Goal: Task Accomplishment & Management: Complete application form

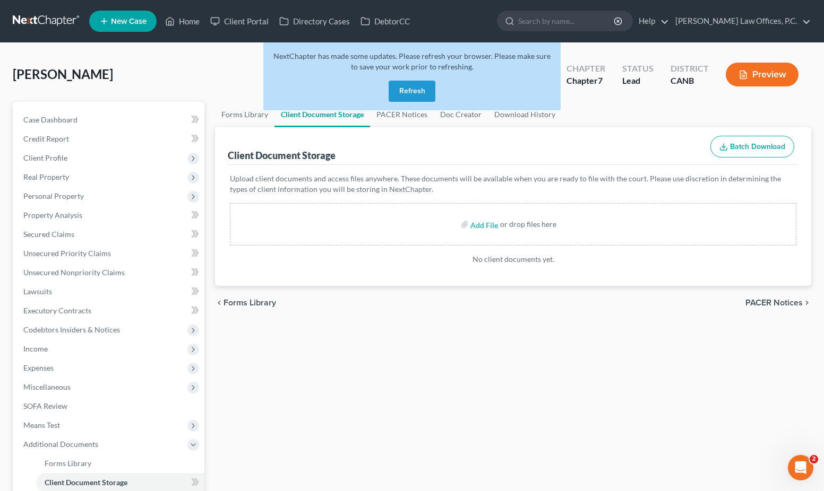
click at [425, 91] on button "Refresh" at bounding box center [411, 91] width 47 height 21
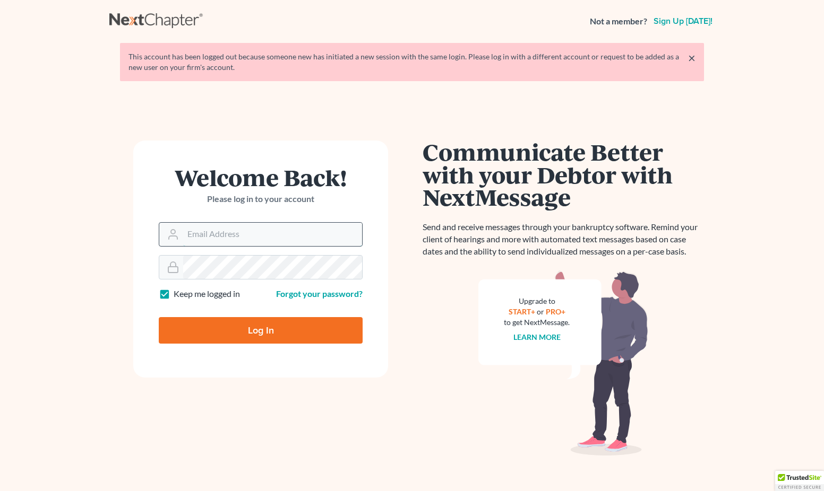
click at [247, 236] on input "Email Address" at bounding box center [272, 234] width 179 height 23
type input "ryan@keenanlawofficespc.com"
click at [267, 324] on input "Log In" at bounding box center [261, 330] width 204 height 27
type input "Thinking..."
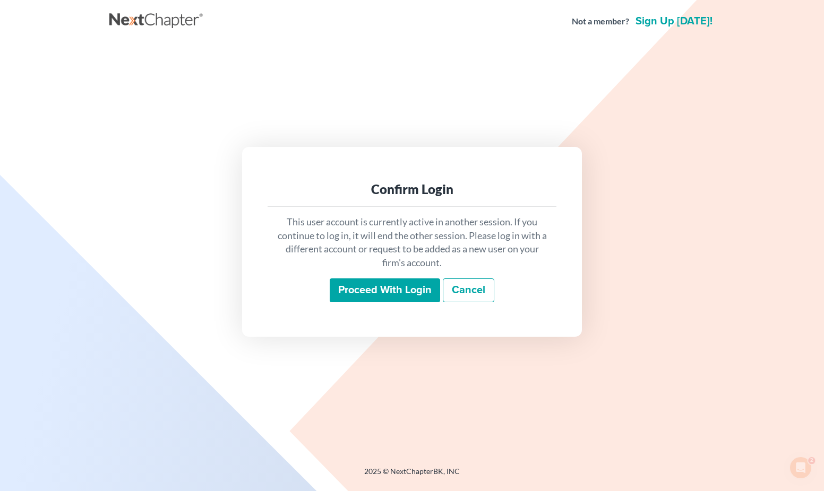
click at [368, 292] on input "Proceed with login" at bounding box center [385, 291] width 110 height 24
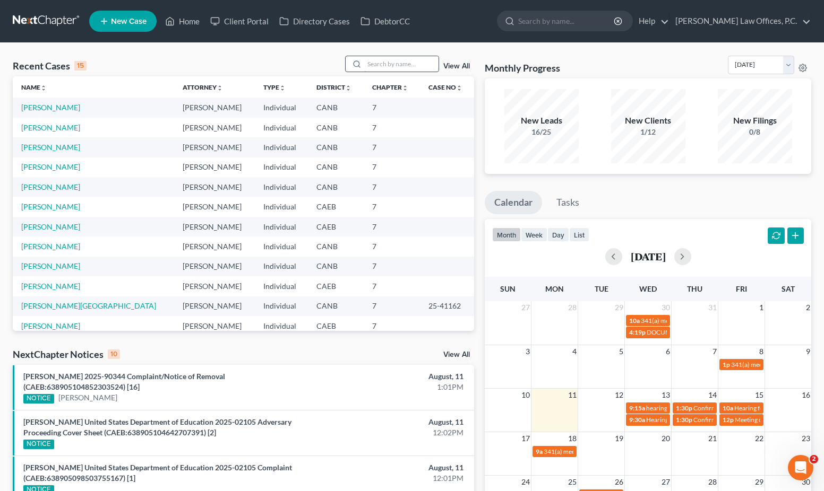
click at [399, 65] on input "search" at bounding box center [401, 63] width 74 height 15
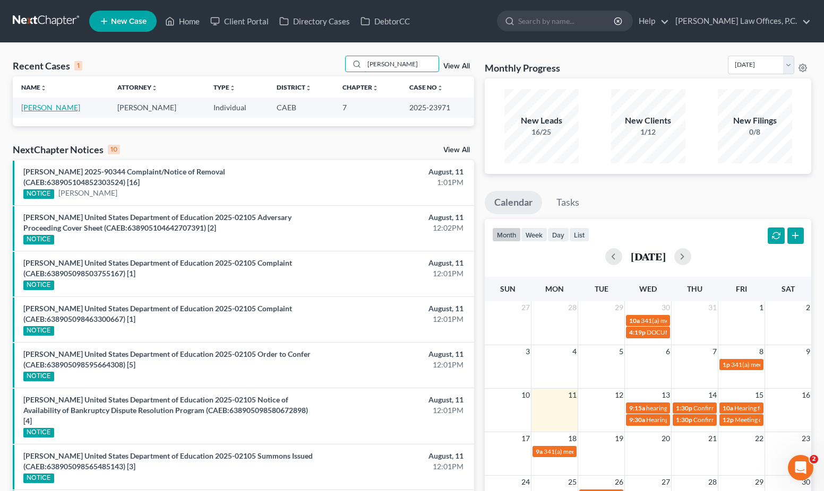
type input "pettis"
click at [52, 108] on link "Pettis, Daja" at bounding box center [50, 107] width 59 height 9
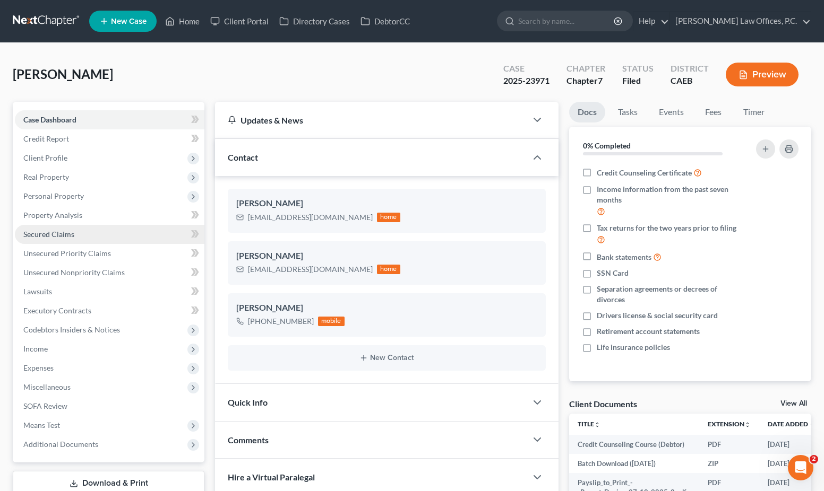
click at [67, 236] on span "Secured Claims" at bounding box center [48, 234] width 51 height 9
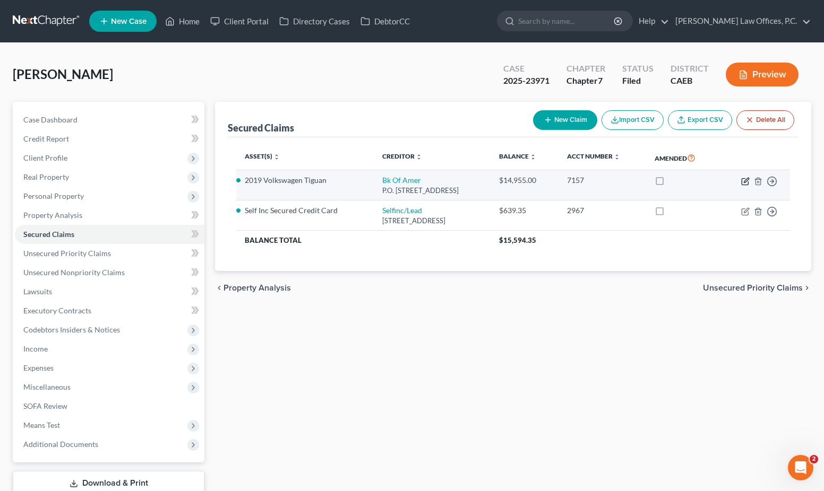
click at [746, 179] on icon "button" at bounding box center [745, 181] width 8 height 8
select select "4"
select select "2"
select select "0"
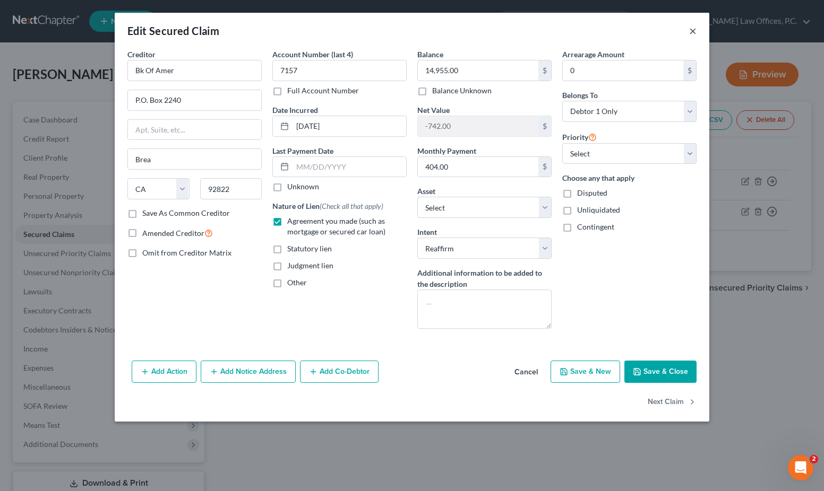
click at [695, 33] on button "×" at bounding box center [692, 30] width 7 height 13
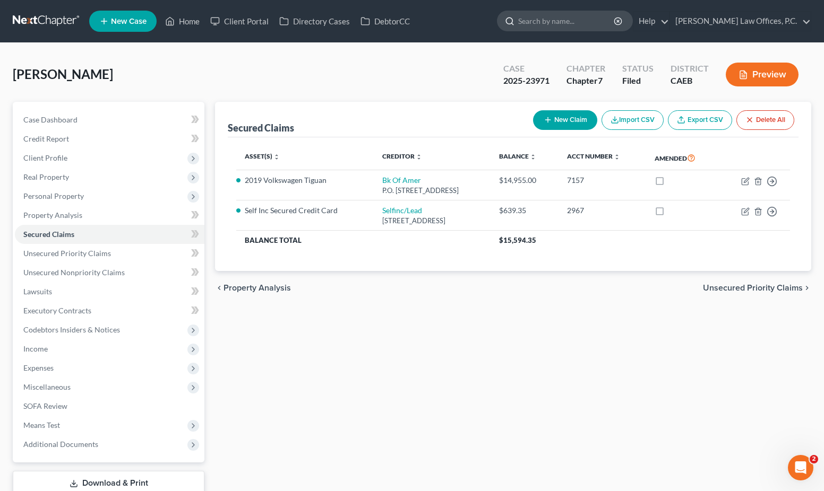
click at [596, 23] on input "search" at bounding box center [566, 21] width 97 height 20
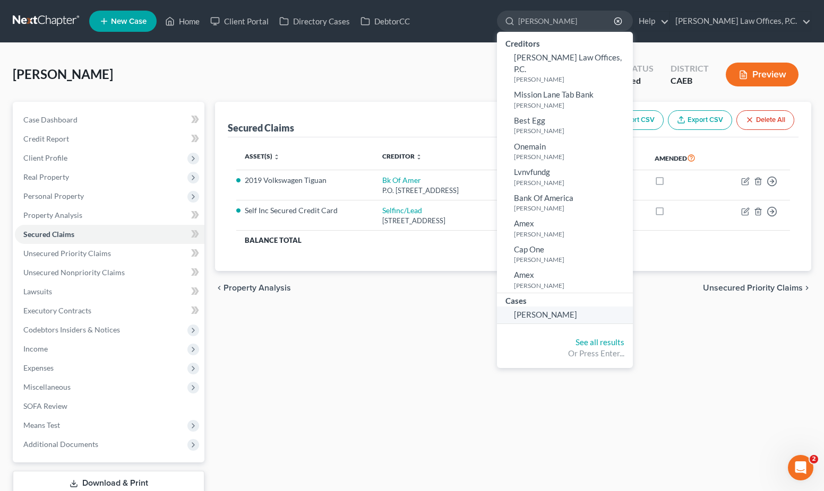
type input "celaya"
click at [592, 309] on link "Celaya, David" at bounding box center [565, 315] width 136 height 16
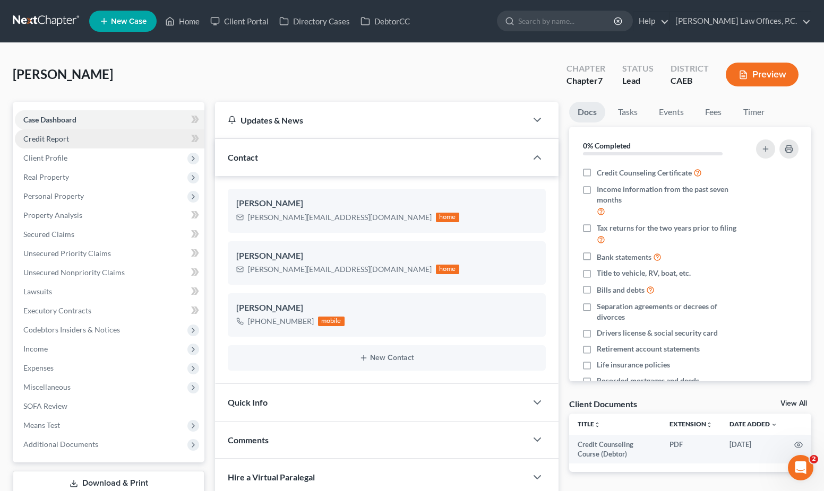
click at [109, 138] on link "Credit Report" at bounding box center [109, 138] width 189 height 19
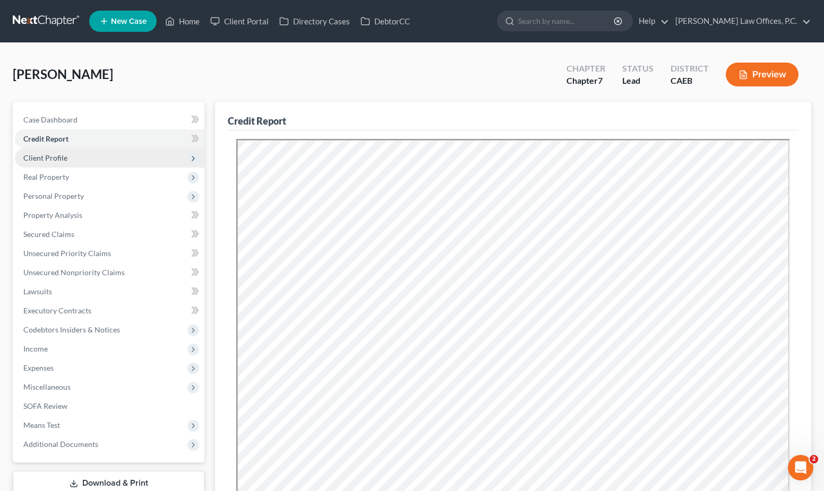
click at [103, 158] on span "Client Profile" at bounding box center [109, 158] width 189 height 19
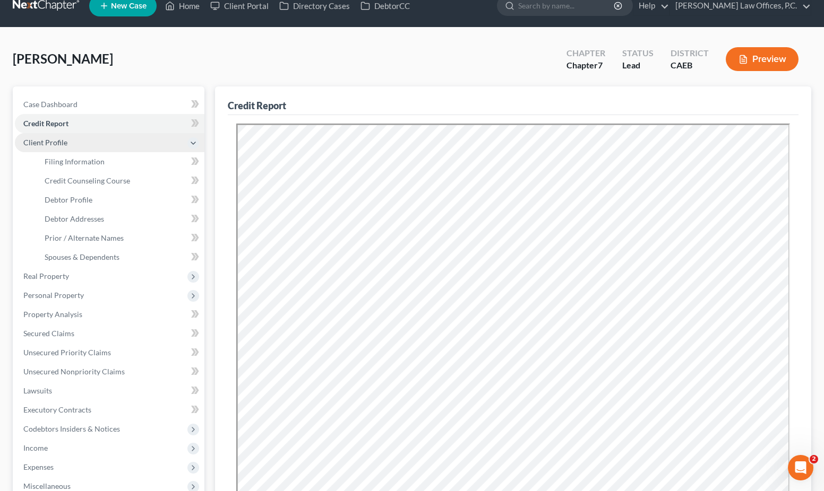
scroll to position [27, 0]
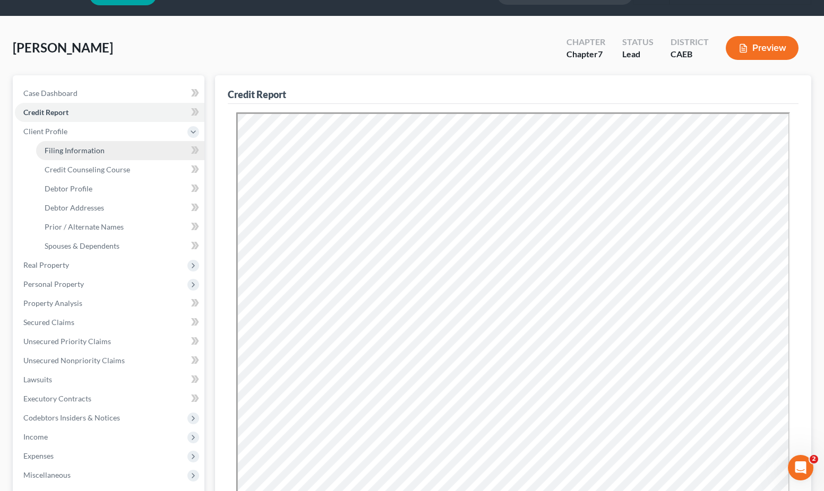
click at [105, 147] on link "Filing Information" at bounding box center [120, 150] width 168 height 19
select select "1"
select select "0"
select select "4"
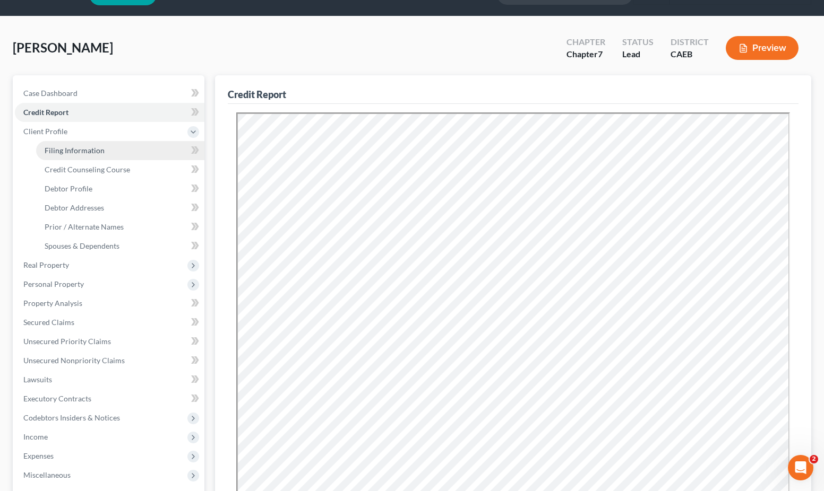
select select "0"
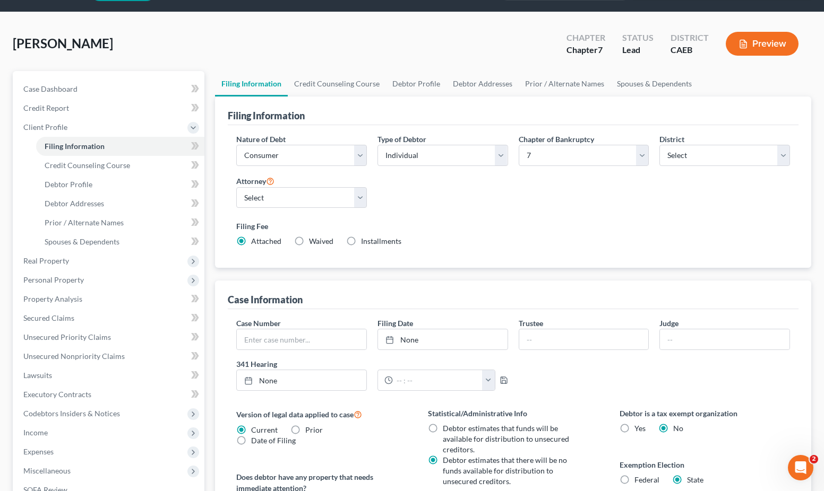
scroll to position [35, 0]
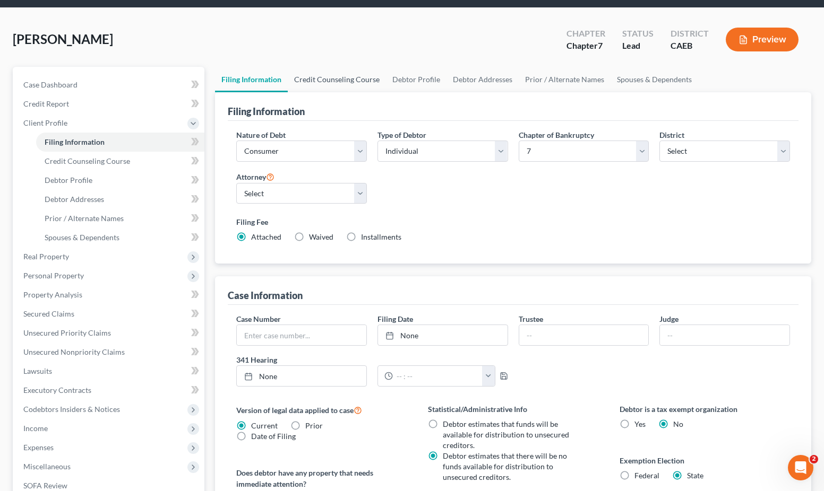
click at [341, 76] on link "Credit Counseling Course" at bounding box center [337, 79] width 98 height 25
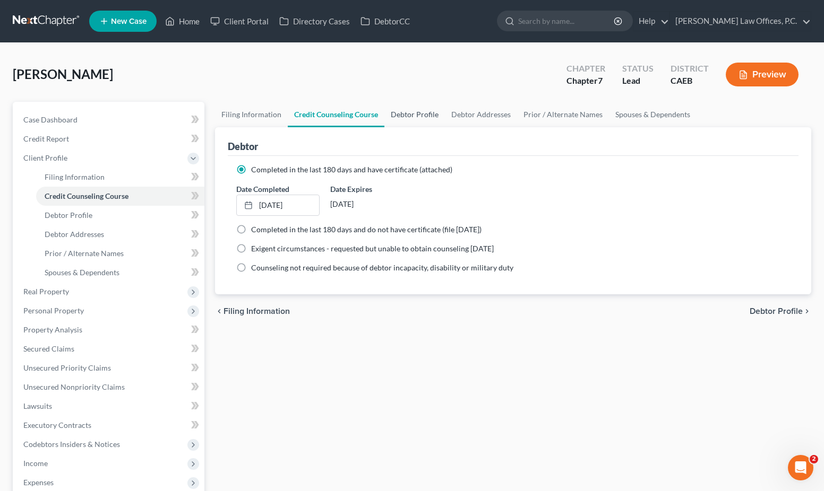
click at [397, 124] on link "Debtor Profile" at bounding box center [414, 114] width 61 height 25
select select "0"
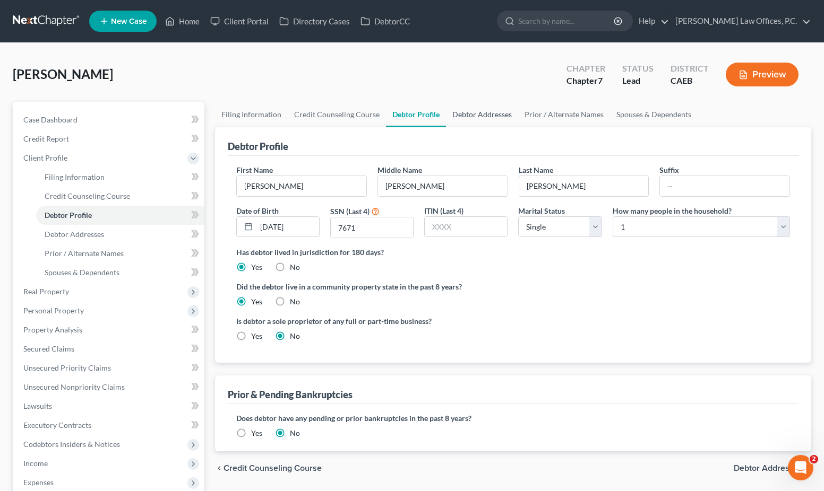
click at [488, 108] on link "Debtor Addresses" at bounding box center [482, 114] width 72 height 25
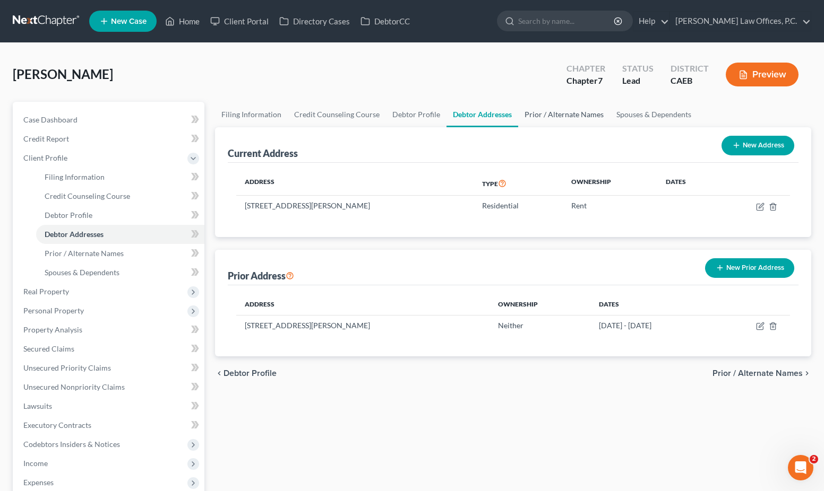
click at [556, 120] on link "Prior / Alternate Names" at bounding box center [564, 114] width 92 height 25
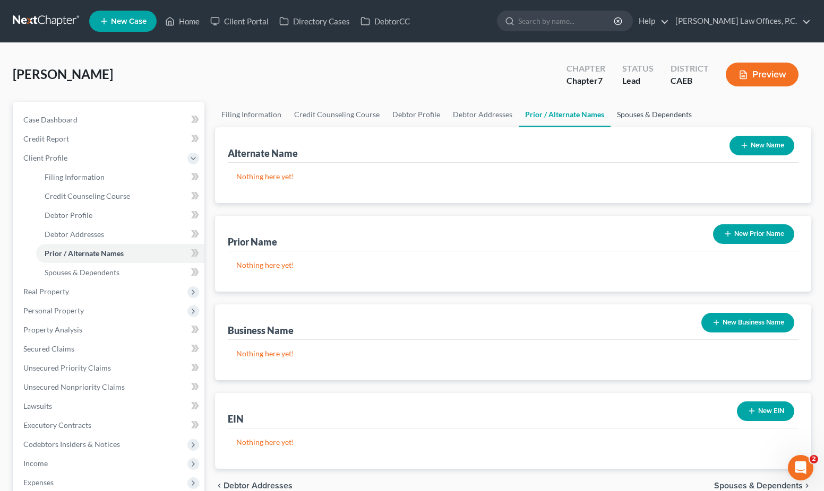
click at [627, 104] on link "Spouses & Dependents" at bounding box center [654, 114] width 88 height 25
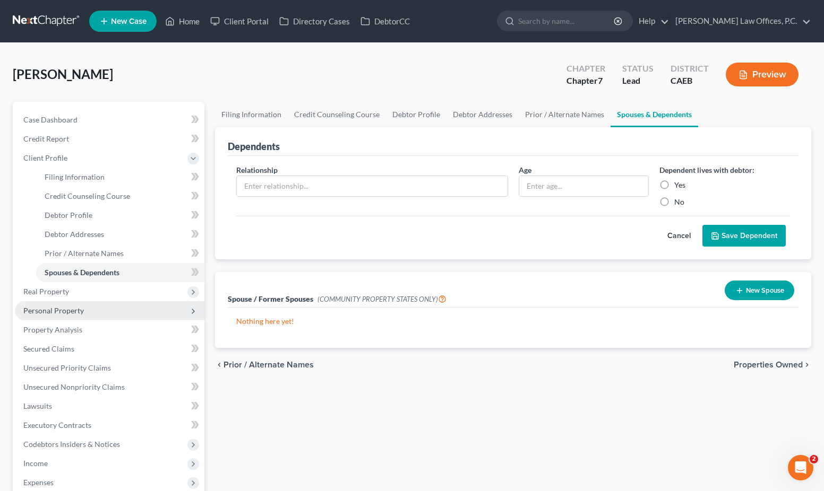
click at [77, 301] on span "Personal Property" at bounding box center [109, 310] width 189 height 19
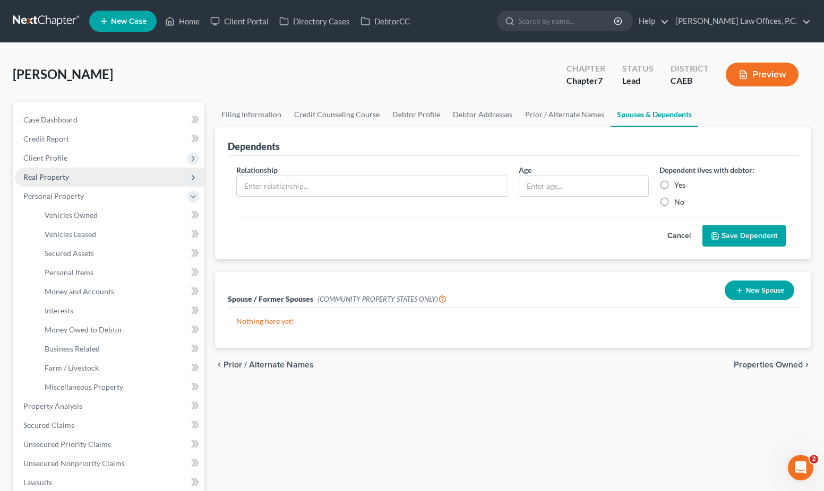
click at [75, 178] on span "Real Property" at bounding box center [109, 177] width 189 height 19
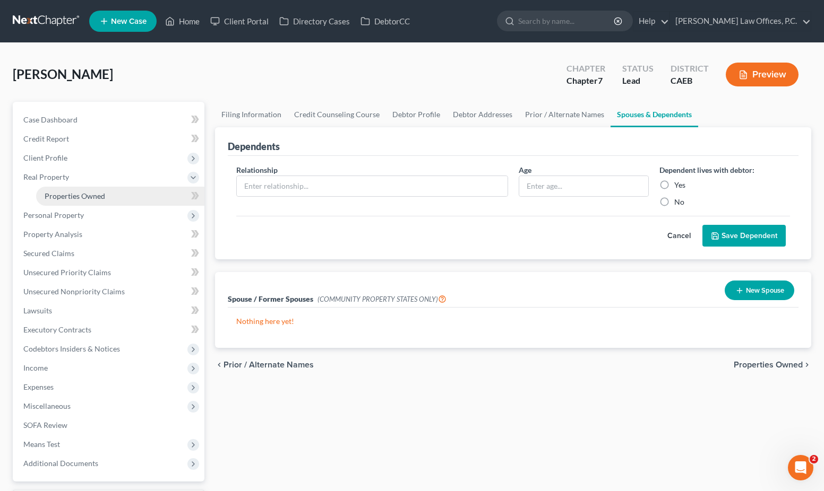
click at [68, 195] on span "Properties Owned" at bounding box center [75, 196] width 61 height 9
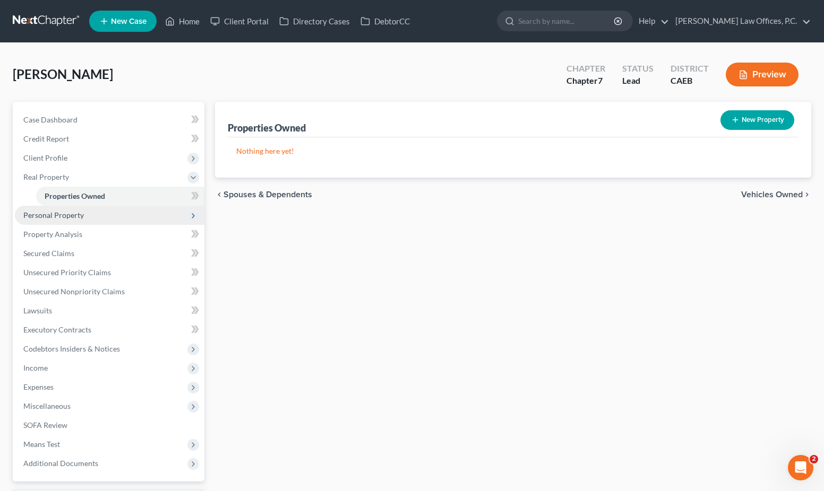
click at [132, 218] on span "Personal Property" at bounding box center [109, 215] width 189 height 19
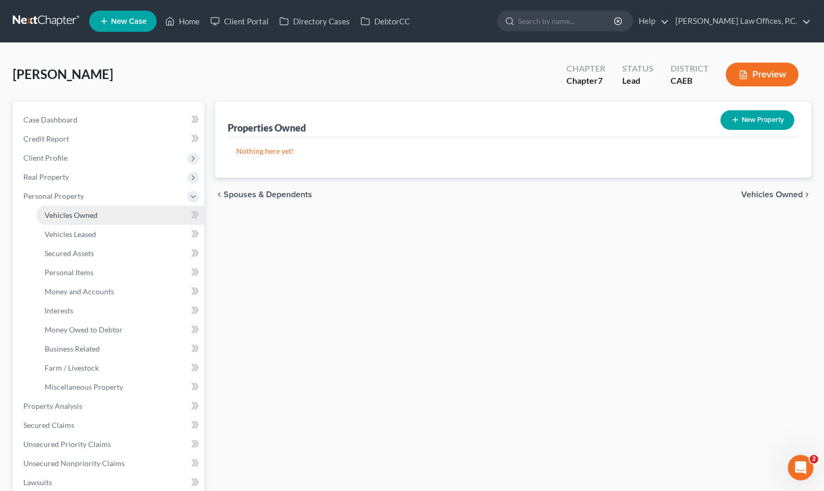
click at [122, 217] on link "Vehicles Owned" at bounding box center [120, 215] width 168 height 19
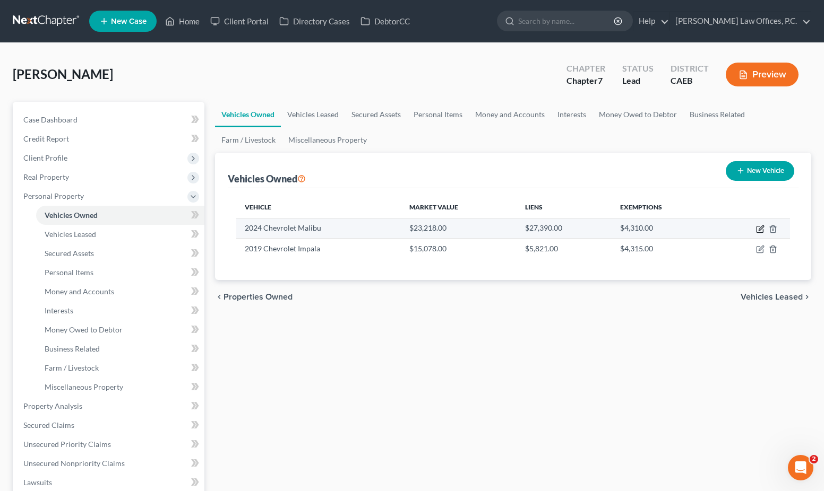
click at [762, 228] on icon "button" at bounding box center [760, 229] width 8 height 8
select select "0"
select select "2"
select select "0"
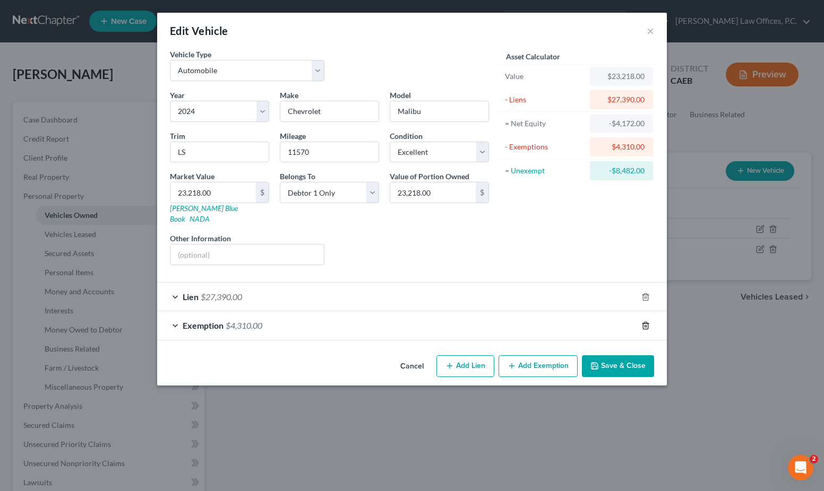
click at [645, 322] on icon "button" at bounding box center [645, 326] width 8 height 8
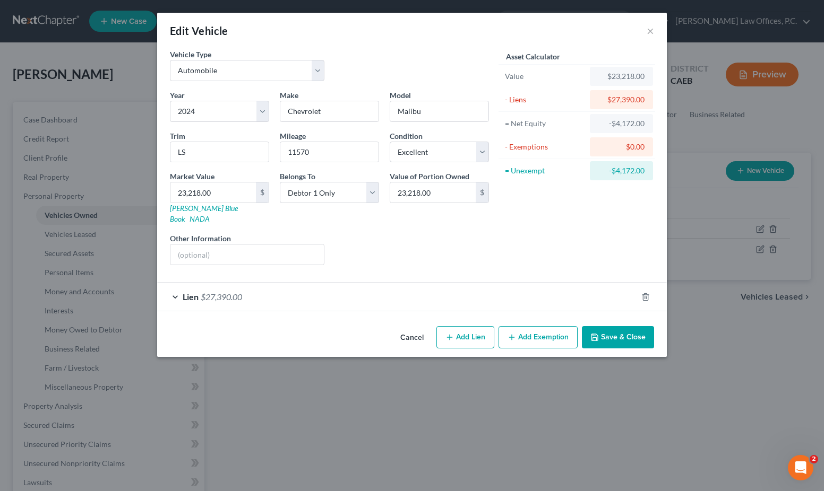
click at [611, 331] on button "Save & Close" at bounding box center [618, 337] width 72 height 22
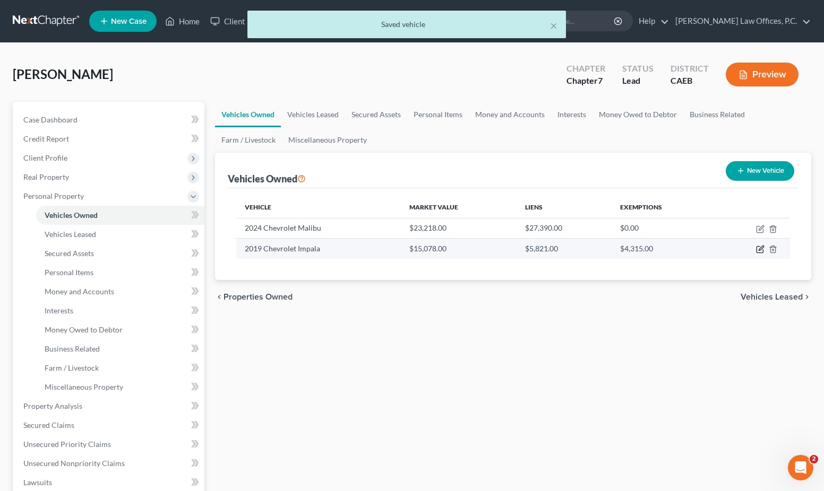
click at [762, 247] on icon "button" at bounding box center [760, 249] width 8 height 8
select select "0"
select select "7"
select select "0"
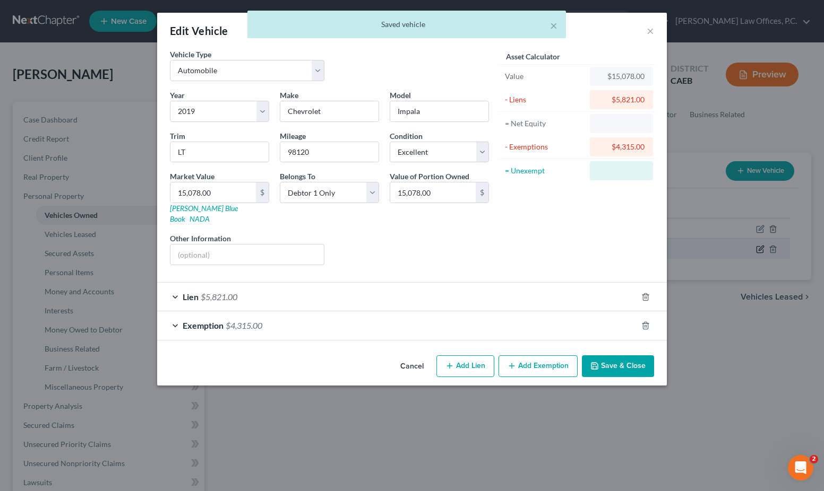
click at [759, 248] on div "Edit Vehicle × Vehicle Type Select Automobile Truck Trailer Watercraft Aircraft…" at bounding box center [412, 245] width 824 height 491
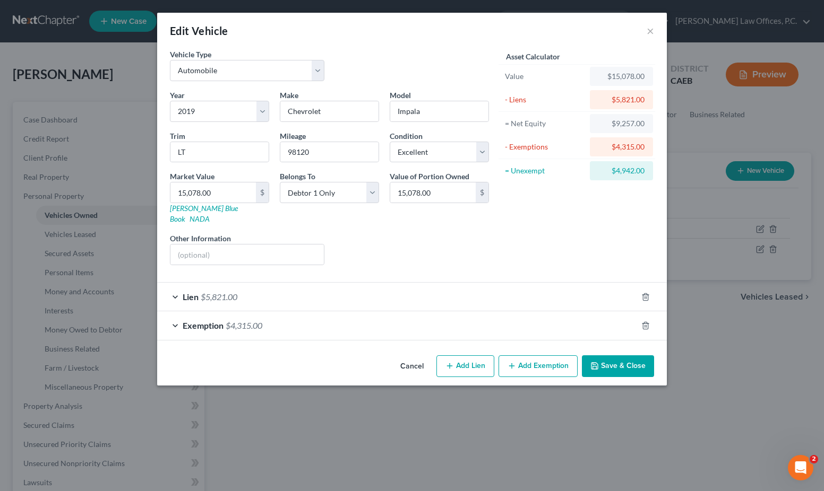
click at [382, 315] on div "Exemption $4,315.00" at bounding box center [397, 326] width 480 height 28
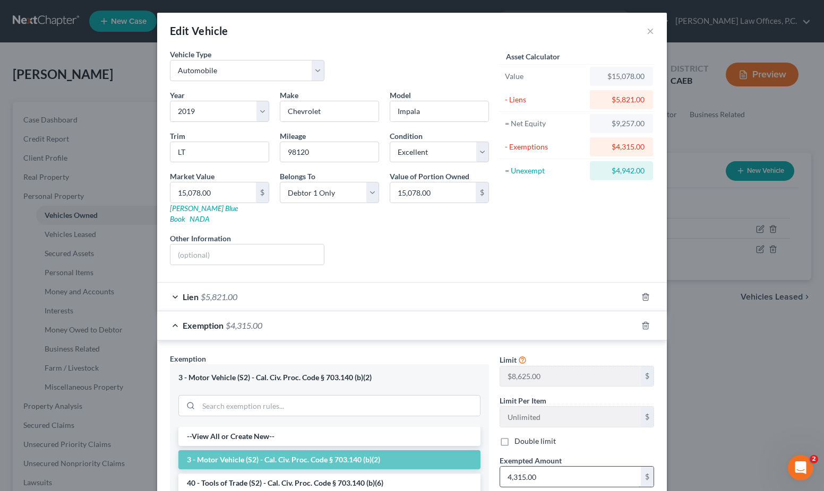
click at [519, 467] on input "4,315.00" at bounding box center [570, 477] width 141 height 20
type input "8,625"
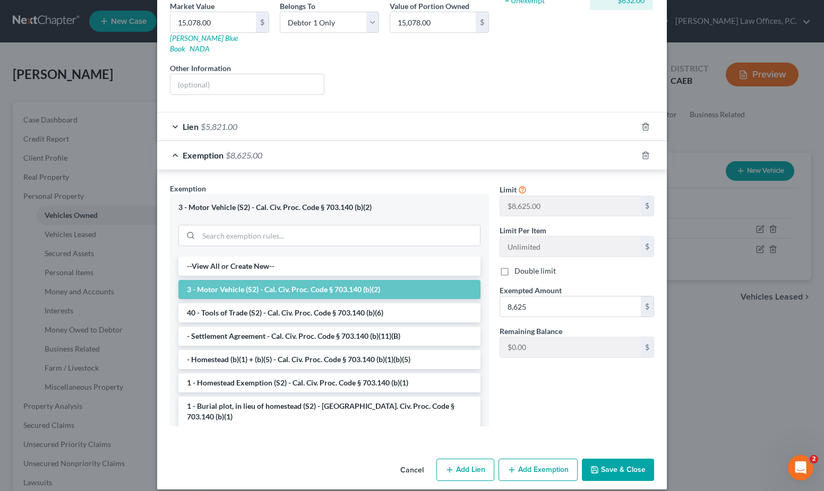
click at [533, 459] on button "Add Exemption" at bounding box center [537, 470] width 79 height 22
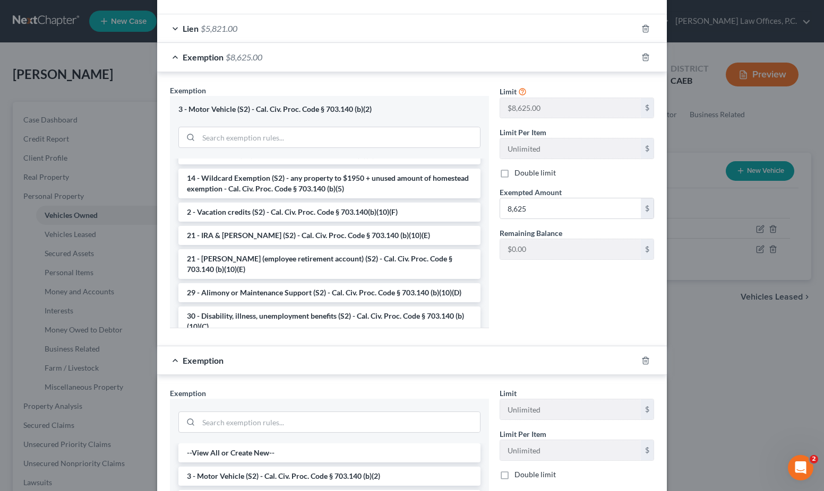
scroll to position [443, 0]
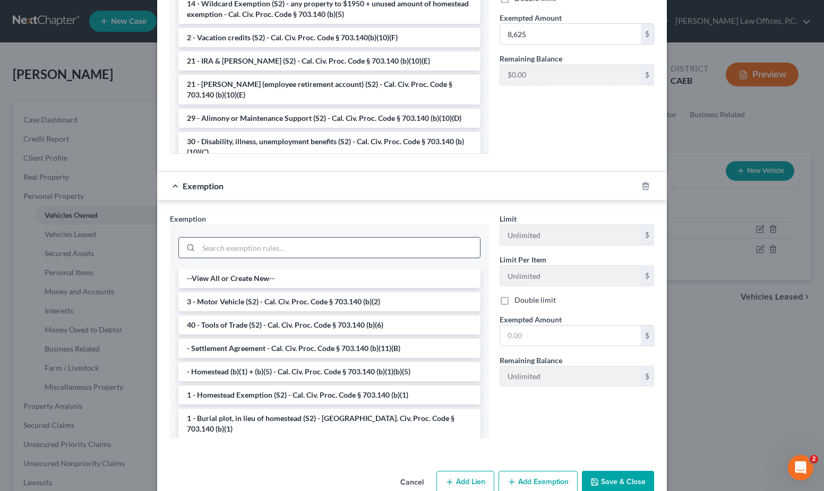
click at [305, 238] on input "search" at bounding box center [338, 248] width 281 height 20
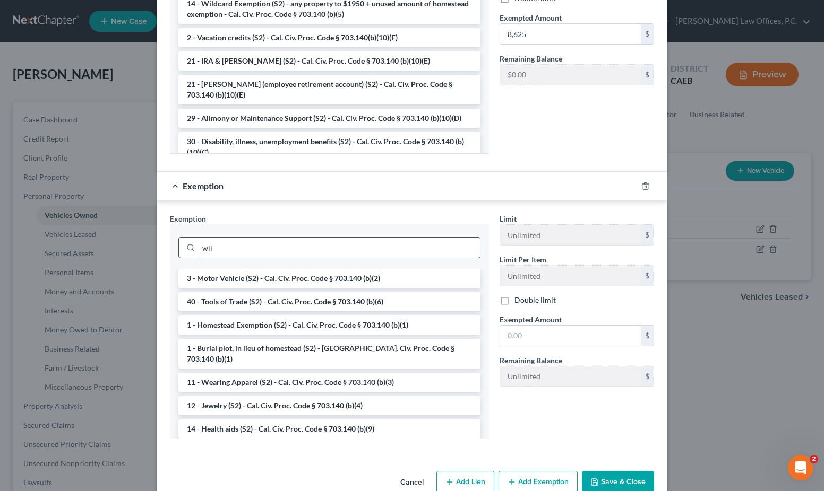
scroll to position [404, 0]
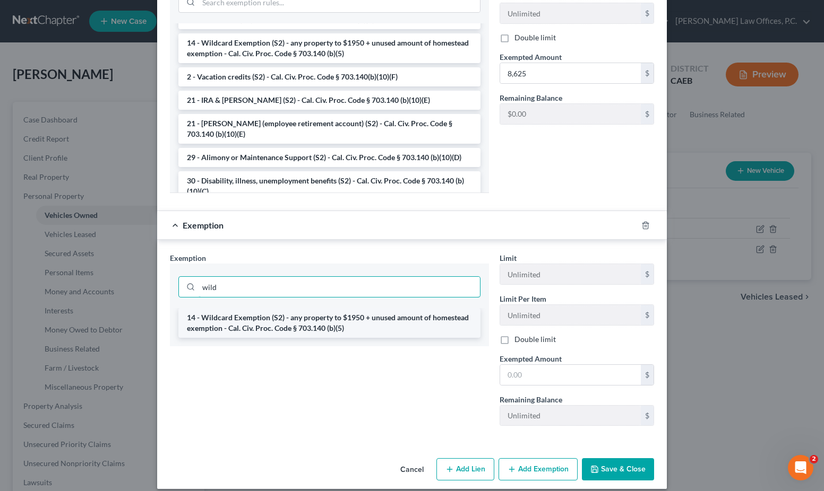
type input "wild"
click at [260, 316] on li "14 - Wildcard Exemption (S2) - any property to $1950 + unused amount of homeste…" at bounding box center [329, 323] width 302 height 30
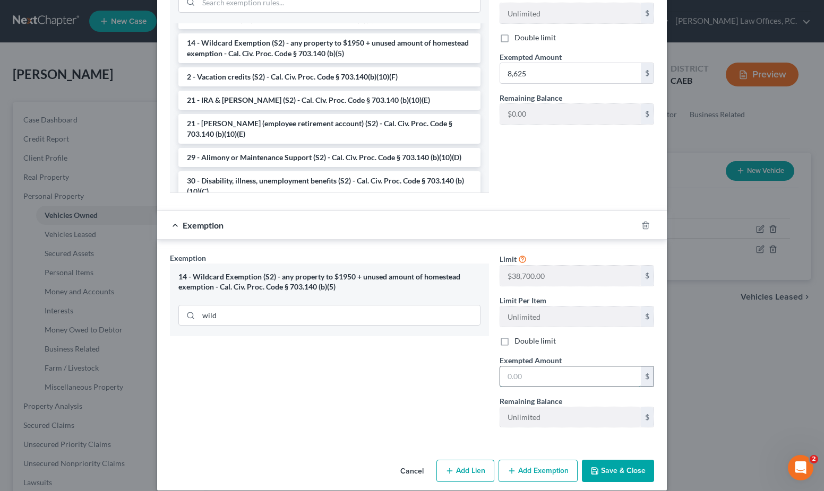
click at [552, 372] on input "text" at bounding box center [570, 377] width 141 height 20
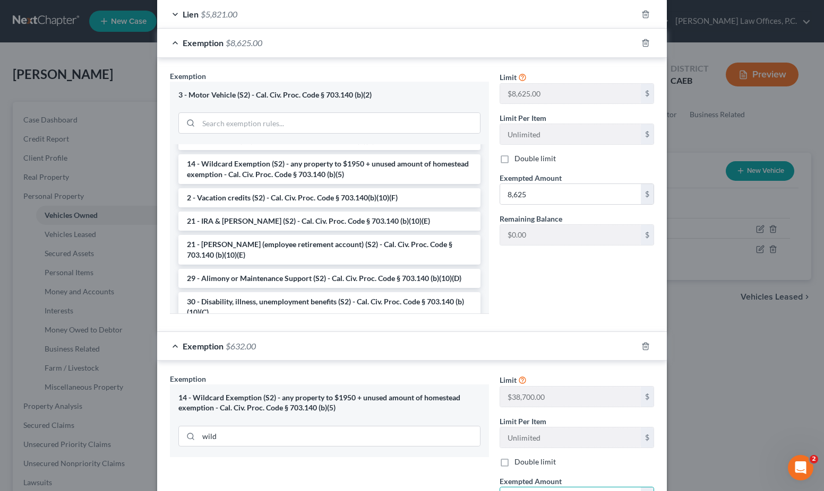
scroll to position [405, 0]
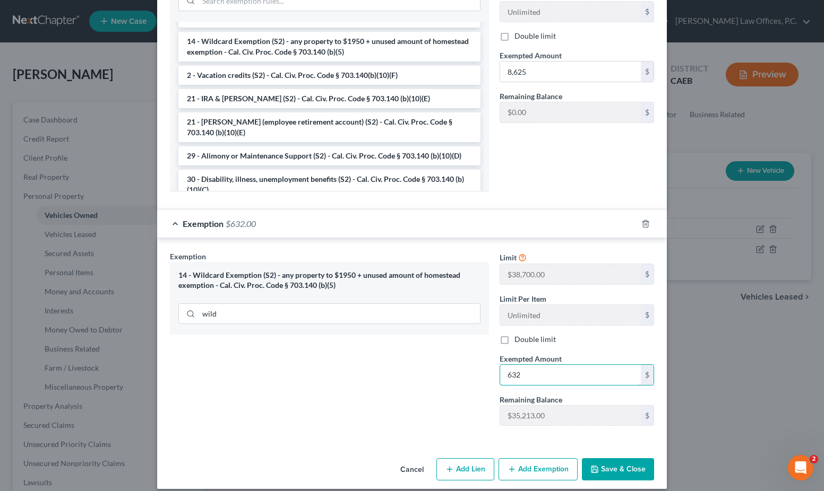
type input "632"
click at [626, 460] on button "Save & Close" at bounding box center [618, 470] width 72 height 22
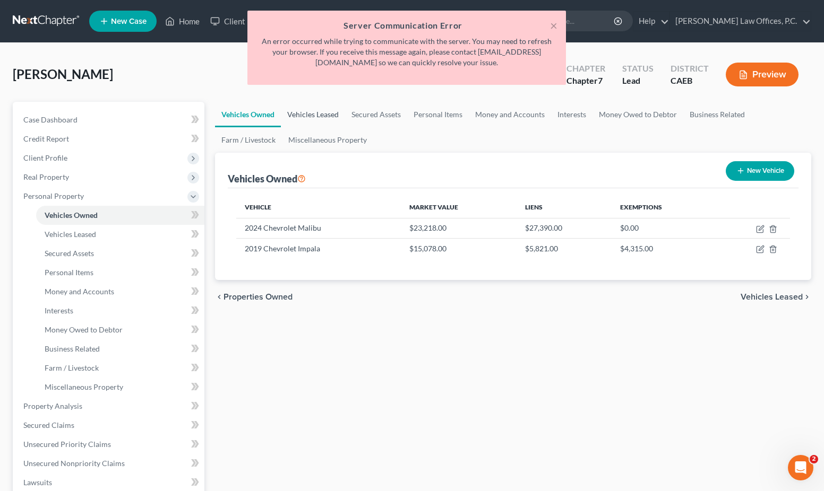
click at [318, 115] on link "Vehicles Leased" at bounding box center [313, 114] width 64 height 25
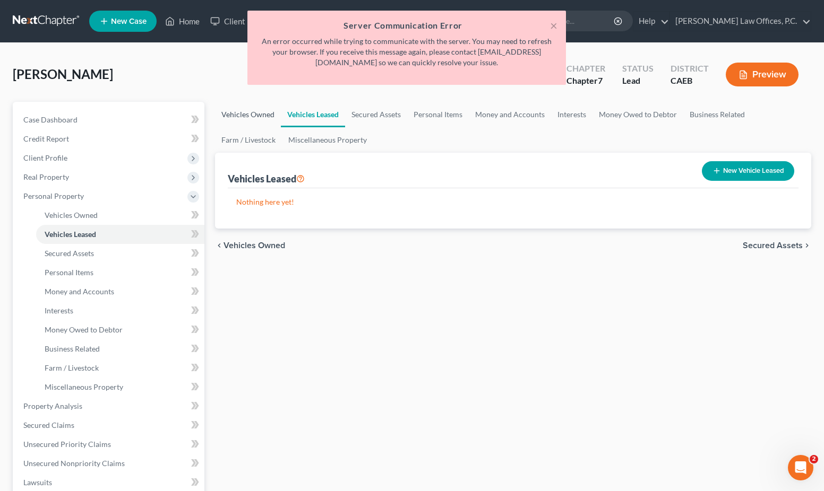
click at [254, 114] on link "Vehicles Owned" at bounding box center [248, 114] width 66 height 25
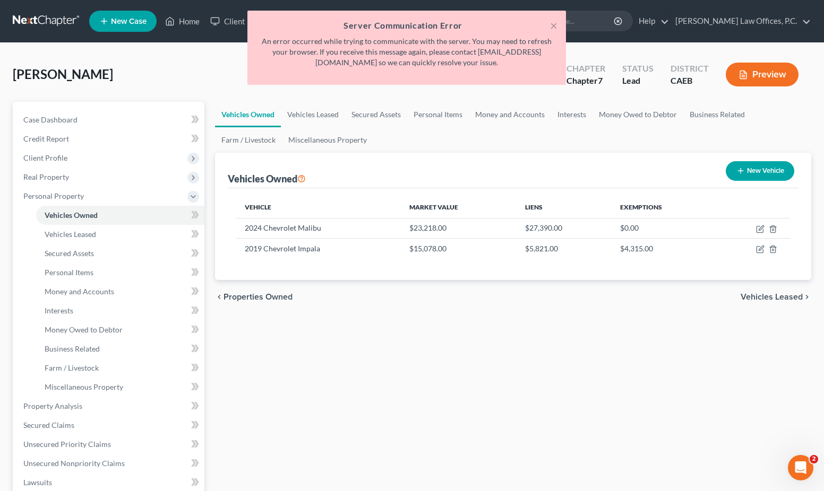
click at [549, 27] on h5 "Server Communication Error" at bounding box center [406, 25] width 301 height 13
click at [553, 24] on button "×" at bounding box center [553, 25] width 7 height 13
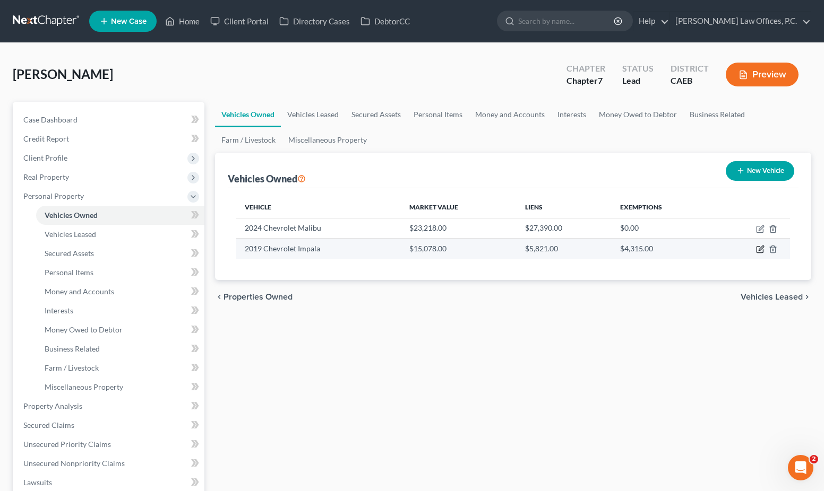
click at [759, 247] on icon "button" at bounding box center [760, 249] width 8 height 8
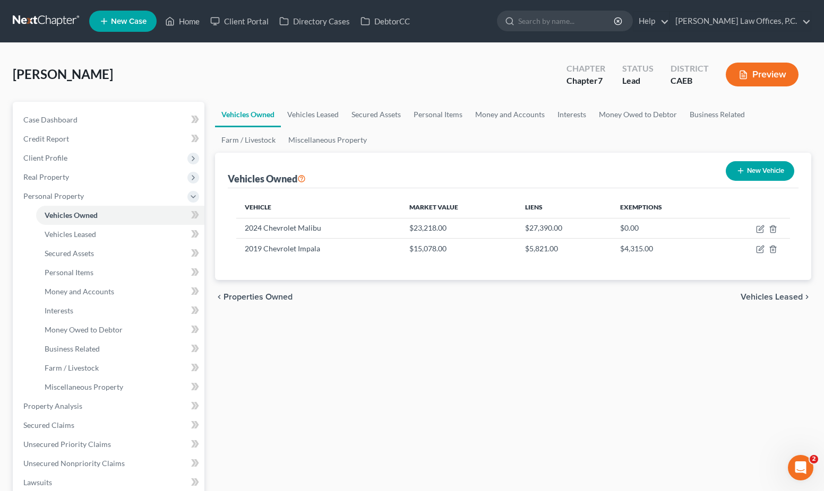
select select "0"
select select "7"
select select "0"
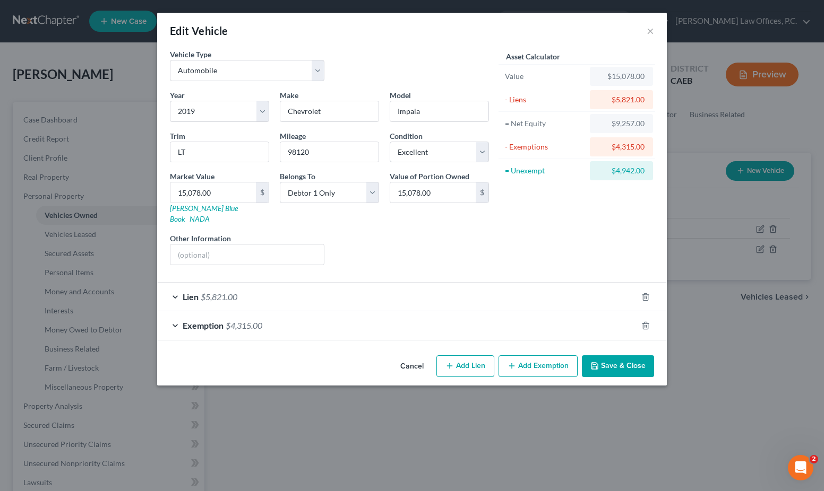
click at [414, 357] on button "Cancel" at bounding box center [412, 367] width 40 height 21
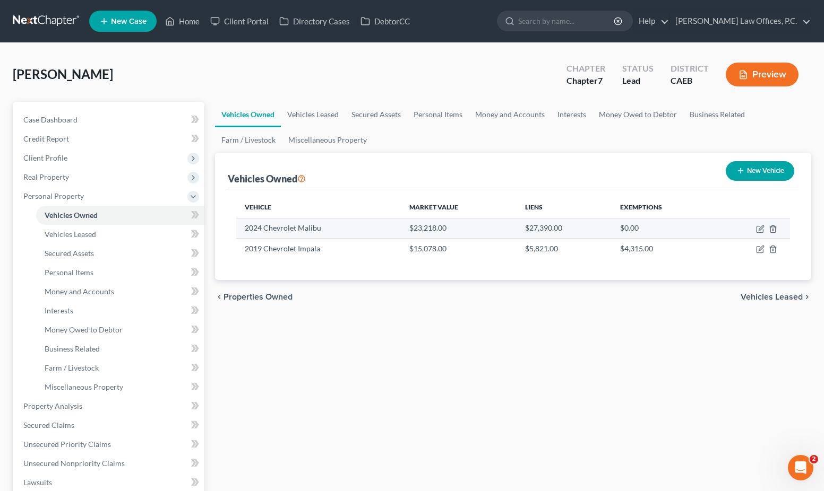
click at [515, 227] on td "$23,218.00" at bounding box center [459, 228] width 116 height 20
click at [761, 231] on icon "button" at bounding box center [760, 229] width 8 height 8
select select "0"
select select "2"
select select "0"
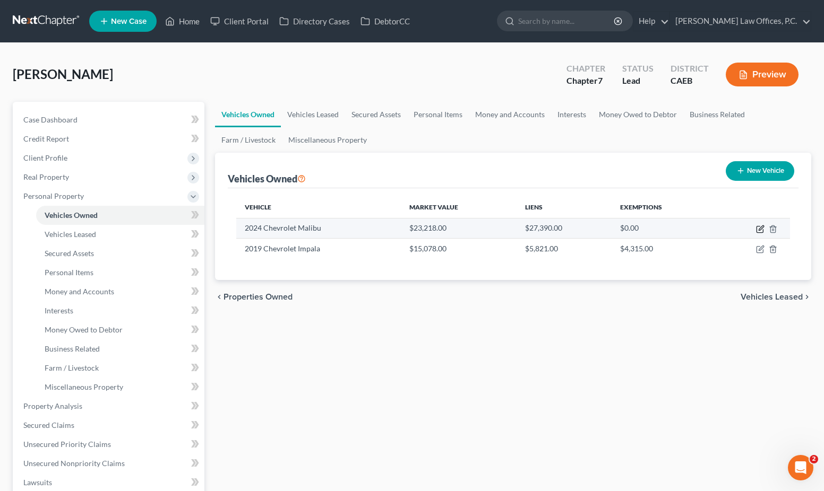
select select "0"
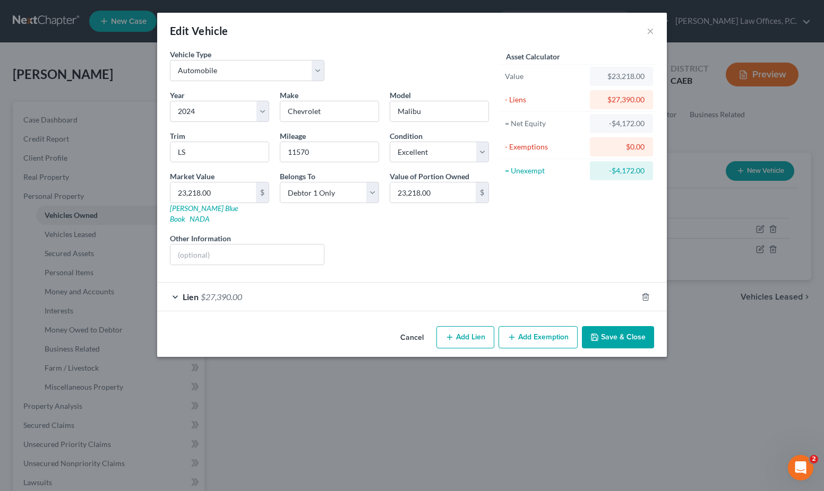
click at [410, 327] on button "Cancel" at bounding box center [412, 337] width 40 height 21
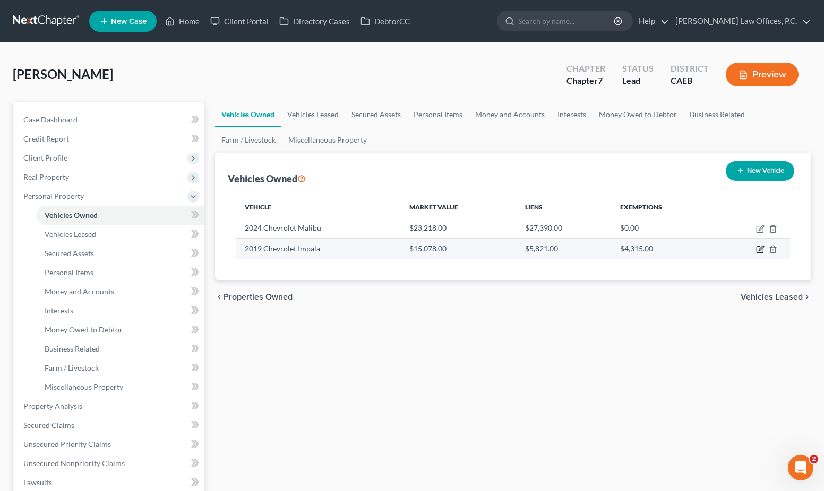
click at [759, 245] on icon "button" at bounding box center [760, 249] width 8 height 8
select select "0"
select select "7"
select select "0"
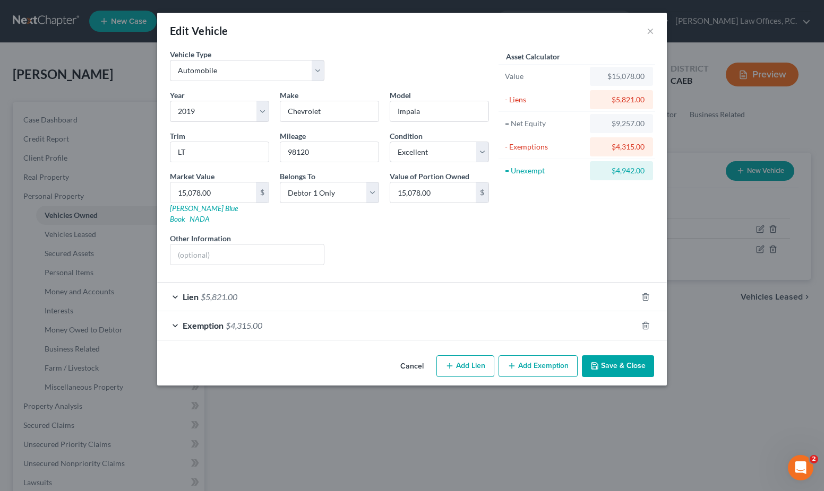
click at [570, 321] on div "Exemption $4,315.00" at bounding box center [397, 326] width 480 height 28
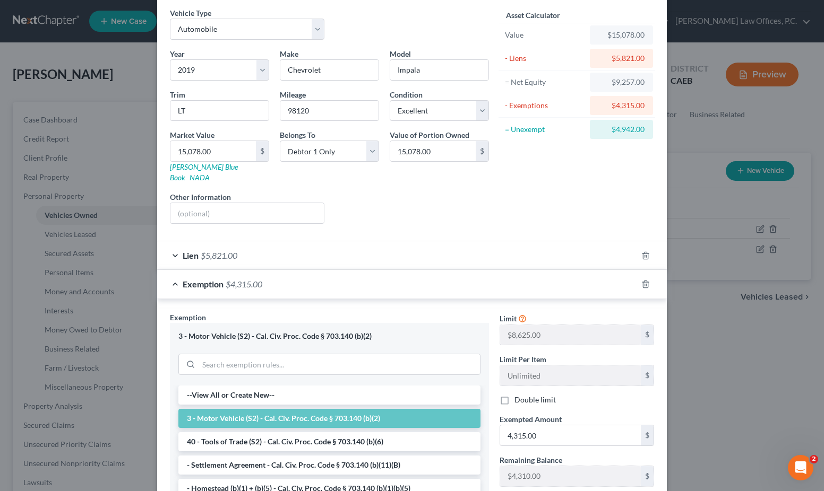
scroll to position [170, 0]
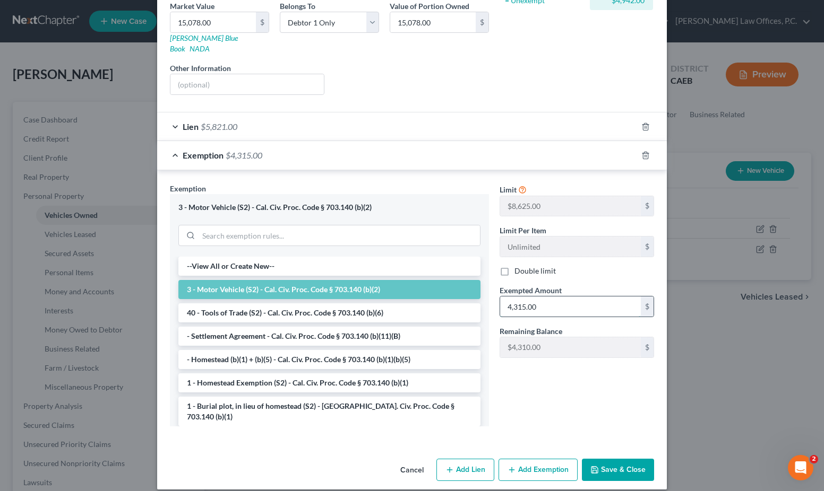
click at [551, 297] on input "4,315.00" at bounding box center [570, 307] width 141 height 20
type input "8,625"
click at [625, 463] on button "Save & Close" at bounding box center [618, 470] width 72 height 22
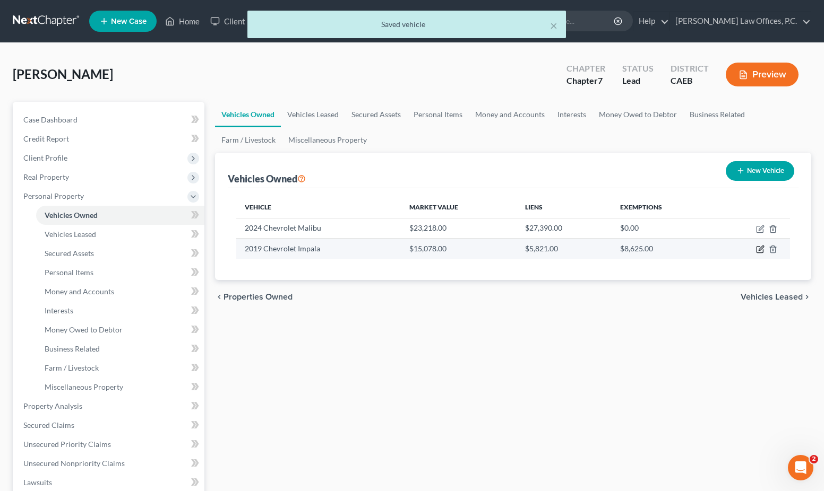
click at [759, 249] on icon "button" at bounding box center [760, 248] width 5 height 5
select select "0"
select select "7"
select select "0"
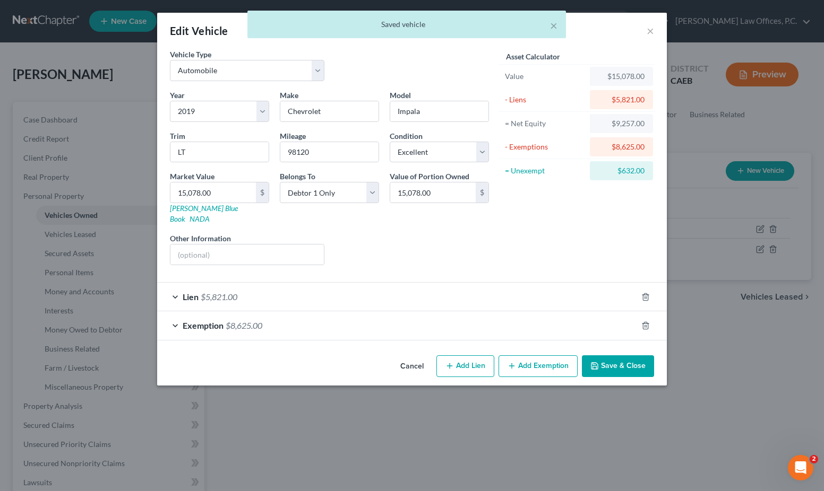
click at [526, 357] on button "Add Exemption" at bounding box center [537, 367] width 79 height 22
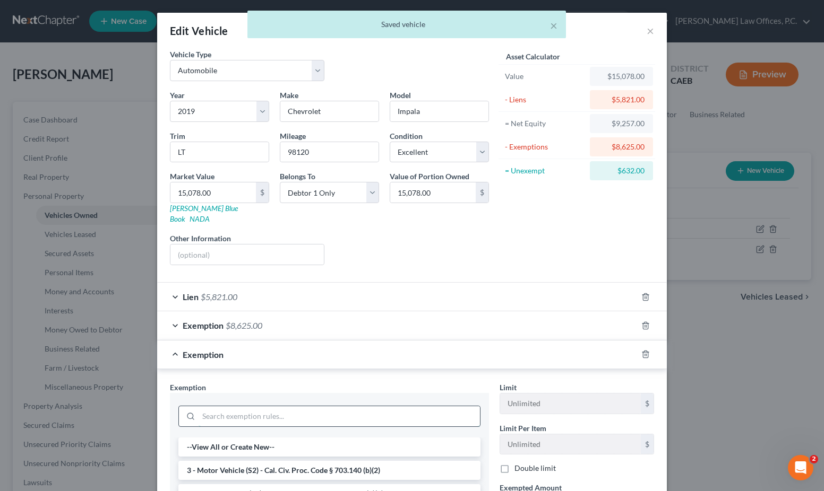
click at [418, 408] on input "search" at bounding box center [338, 417] width 281 height 20
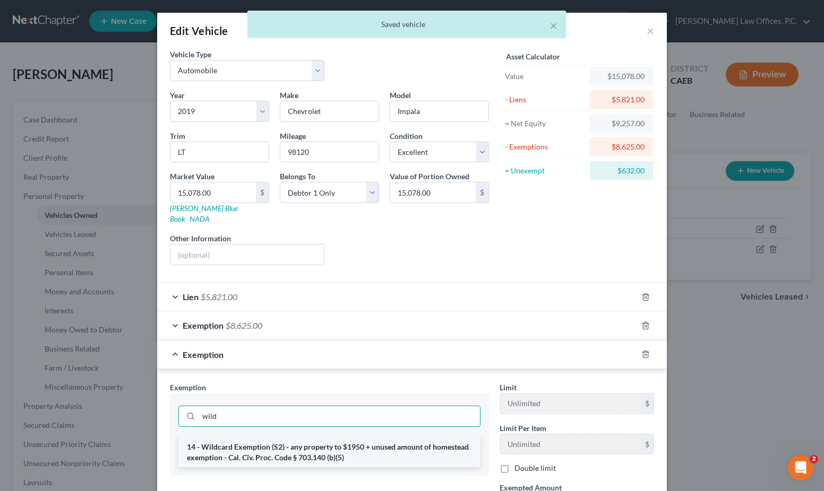
type input "wild"
click at [393, 446] on li "14 - Wildcard Exemption (S2) - any property to $1950 + unused amount of homeste…" at bounding box center [329, 453] width 302 height 30
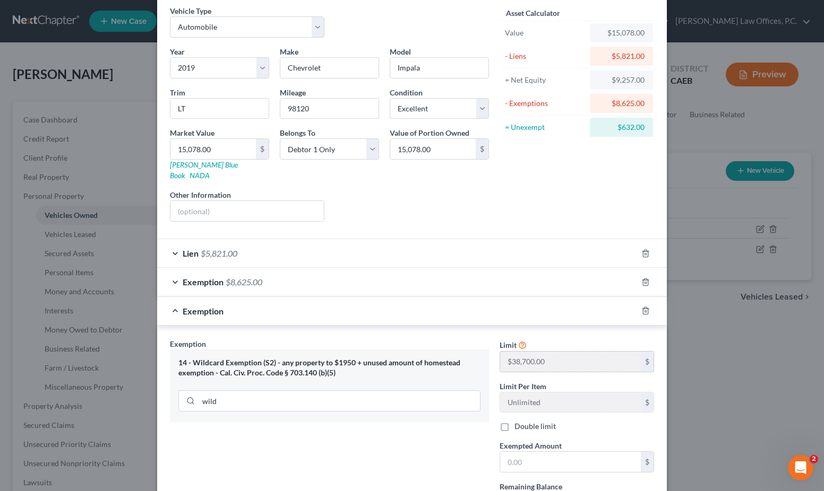
scroll to position [67, 0]
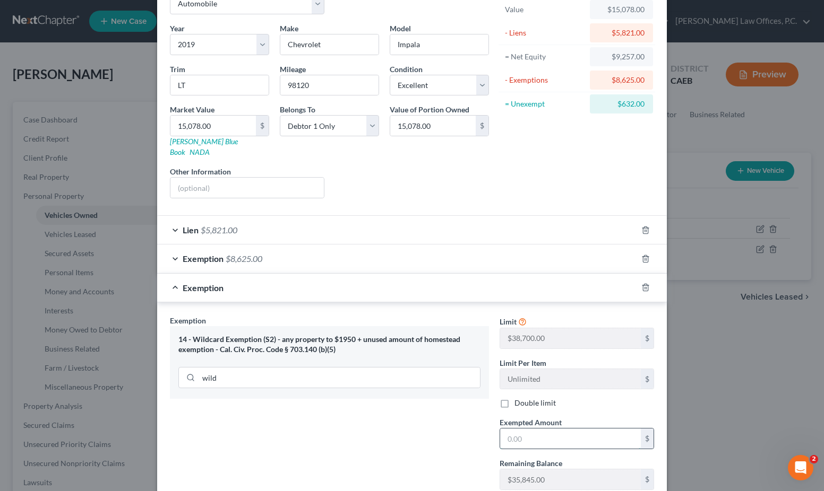
click at [573, 431] on input "text" at bounding box center [570, 439] width 141 height 20
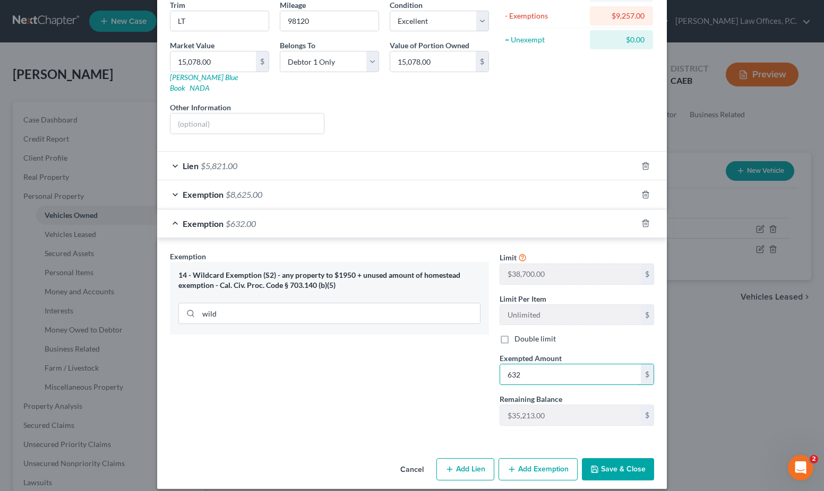
type input "632"
click at [623, 459] on button "Save & Close" at bounding box center [618, 470] width 72 height 22
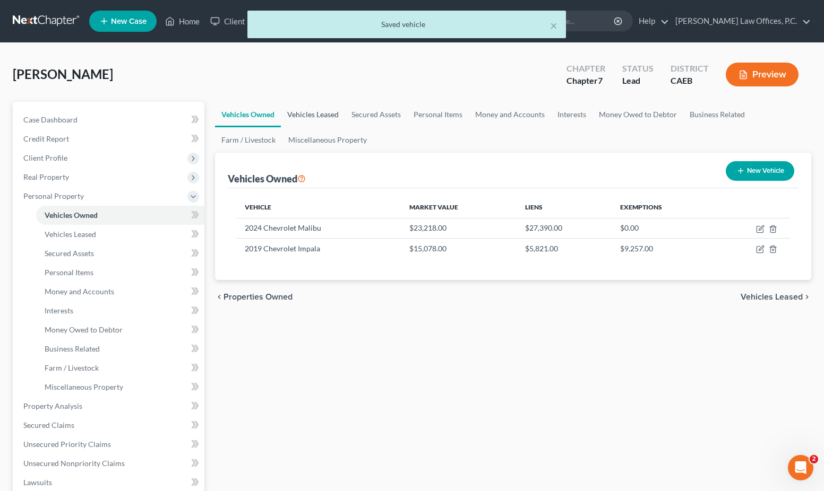
click at [328, 114] on link "Vehicles Leased" at bounding box center [313, 114] width 64 height 25
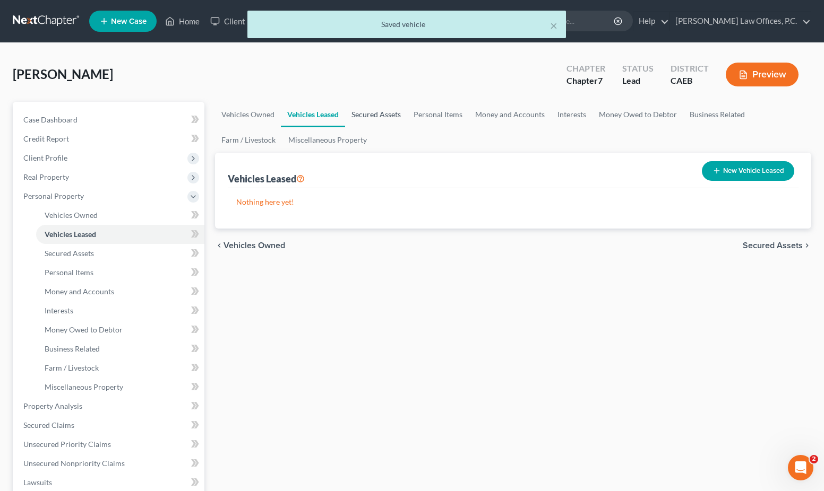
click at [367, 115] on link "Secured Assets" at bounding box center [376, 114] width 62 height 25
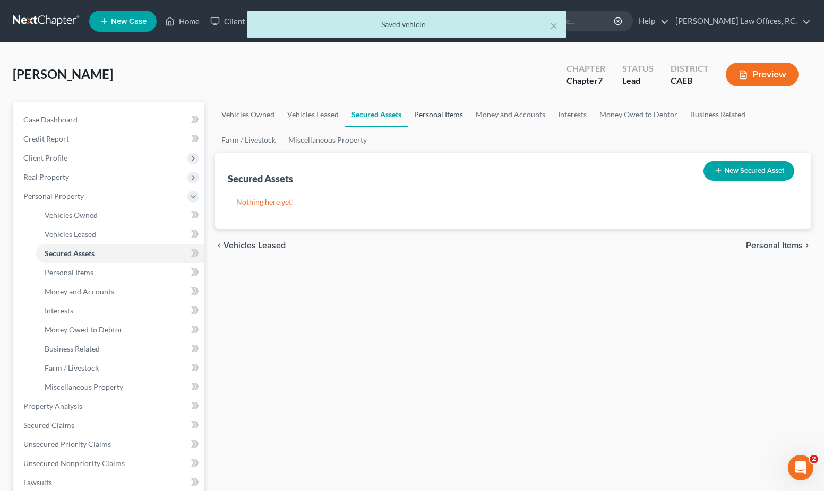
click at [422, 112] on link "Personal Items" at bounding box center [439, 114] width 62 height 25
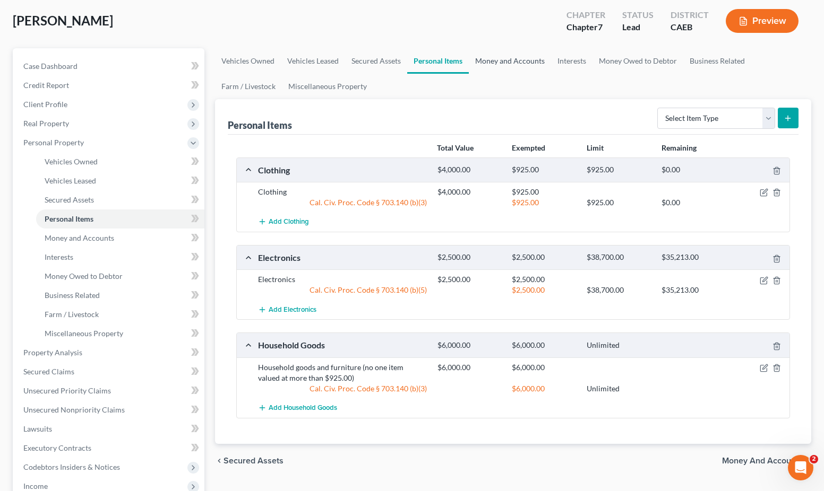
scroll to position [55, 0]
click at [764, 186] on div at bounding box center [760, 191] width 60 height 11
click at [758, 188] on div at bounding box center [760, 191] width 60 height 11
click at [760, 191] on icon "button" at bounding box center [763, 192] width 6 height 6
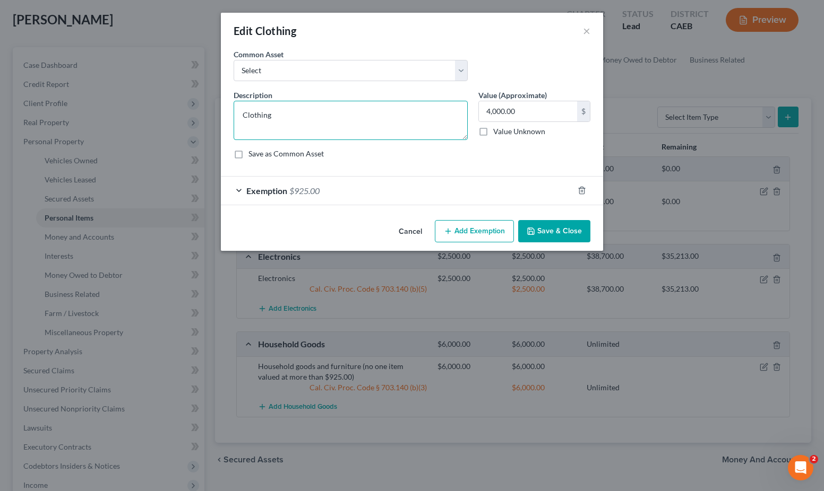
click at [395, 125] on textarea "Clothing" at bounding box center [351, 120] width 234 height 39
type textarea "Clothing. No single item valued at more than $925.00"
click at [372, 197] on div "Exemption $925.00" at bounding box center [397, 191] width 352 height 28
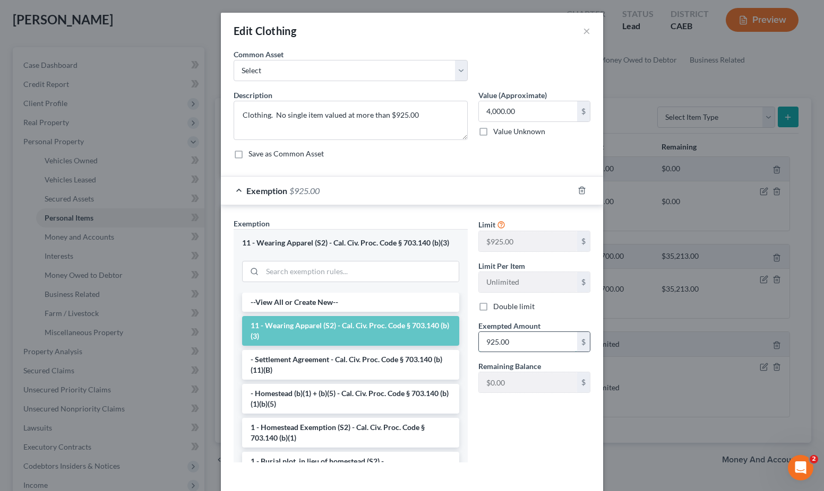
click at [519, 337] on input "925.00" at bounding box center [528, 342] width 98 height 20
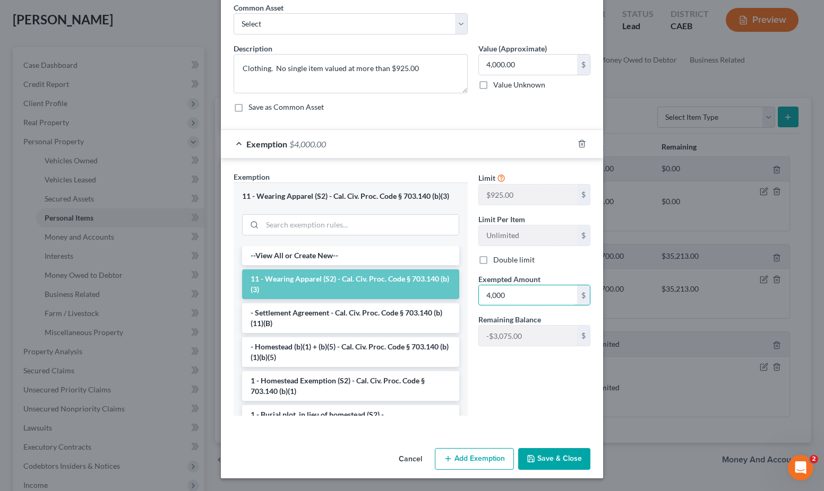
type input "4,000"
click at [569, 466] on button "Save & Close" at bounding box center [554, 459] width 72 height 22
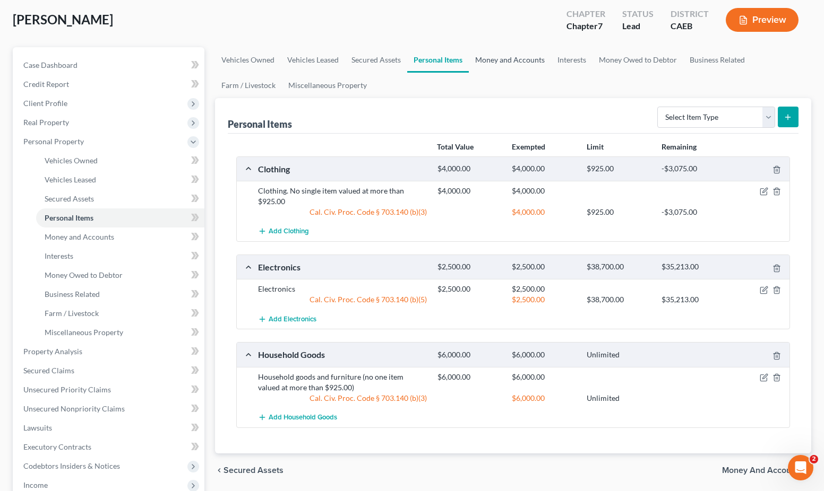
click at [496, 64] on link "Money and Accounts" at bounding box center [510, 59] width 82 height 25
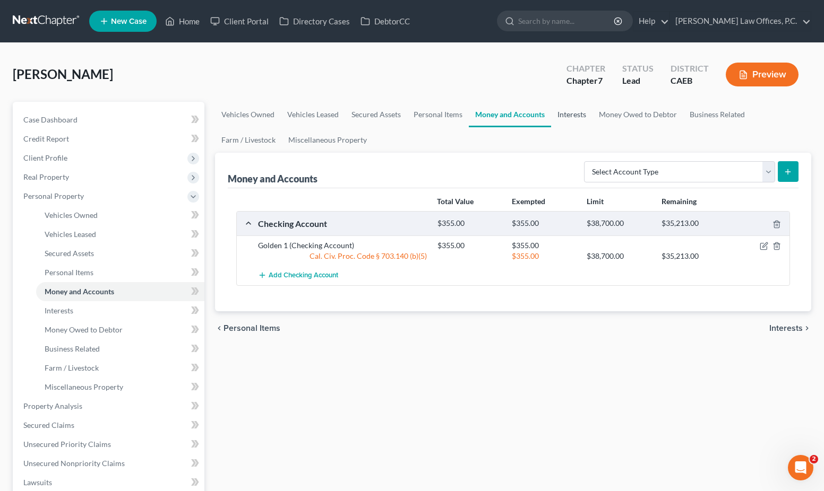
click at [577, 115] on link "Interests" at bounding box center [571, 114] width 41 height 25
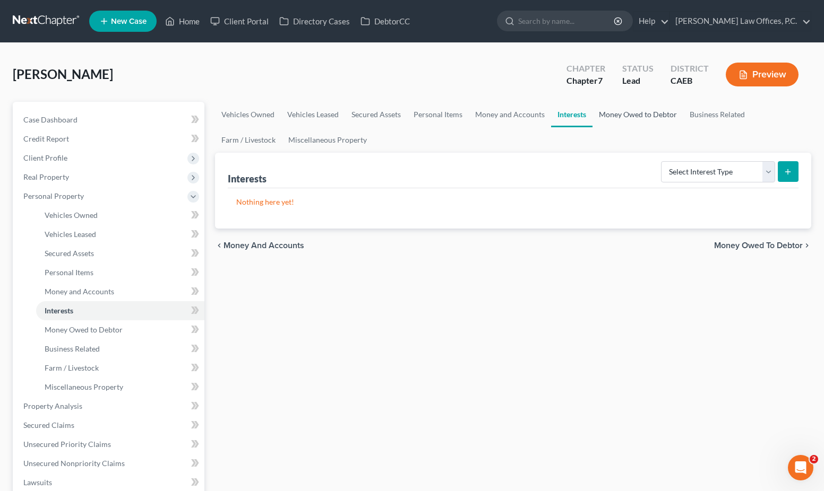
click at [607, 118] on link "Money Owed to Debtor" at bounding box center [637, 114] width 91 height 25
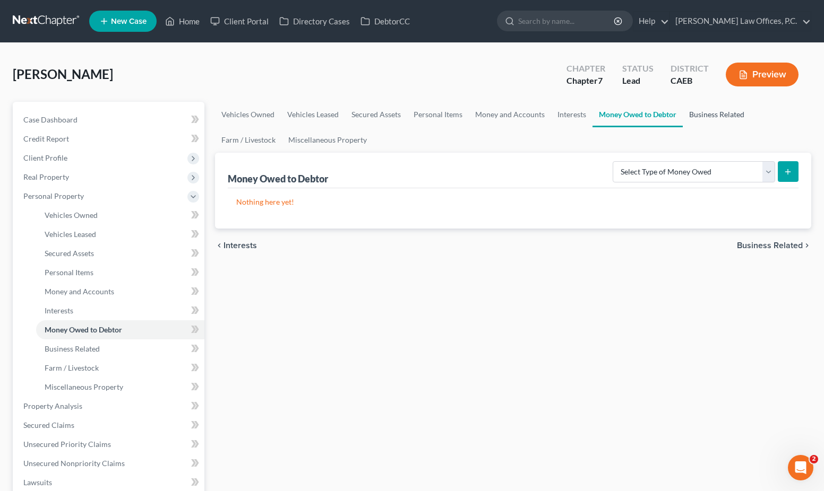
click at [687, 115] on link "Business Related" at bounding box center [717, 114] width 68 height 25
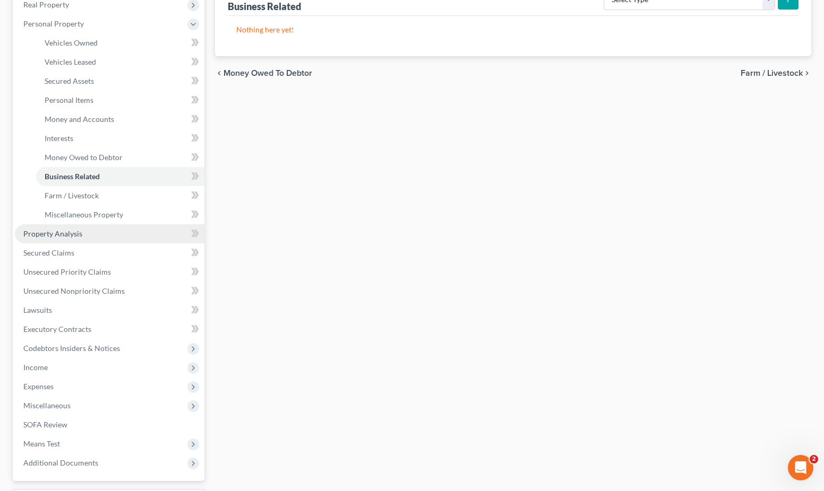
click at [85, 232] on link "Property Analysis" at bounding box center [109, 233] width 189 height 19
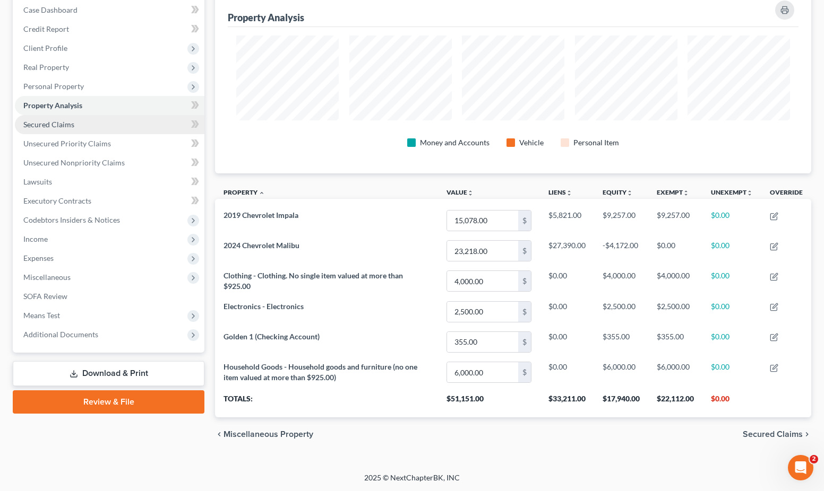
click at [105, 122] on link "Secured Claims" at bounding box center [109, 124] width 189 height 19
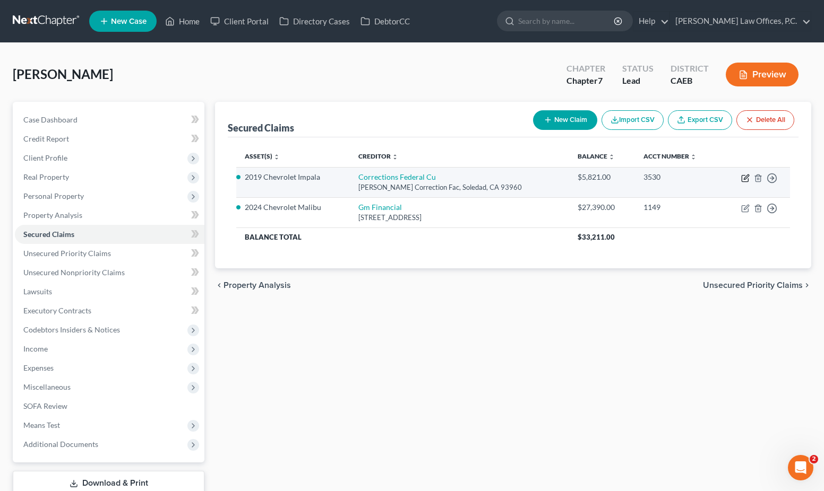
click at [745, 176] on icon "button" at bounding box center [746, 177] width 5 height 5
select select "4"
select select "2"
select select "0"
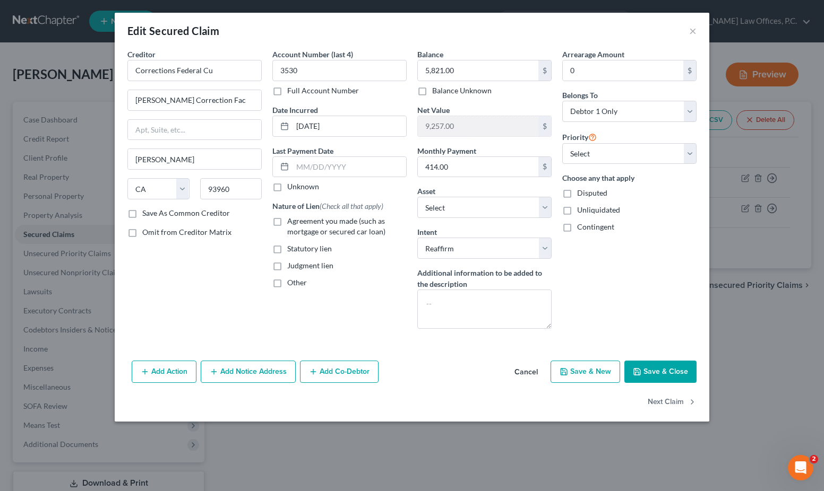
click at [322, 229] on span "Agreement you made (such as mortgage or secured car loan)" at bounding box center [336, 227] width 98 height 20
click at [298, 223] on input "Agreement you made (such as mortgage or secured car loan)" at bounding box center [294, 219] width 7 height 7
checkbox input "true"
click at [650, 370] on button "Save & Close" at bounding box center [660, 372] width 72 height 22
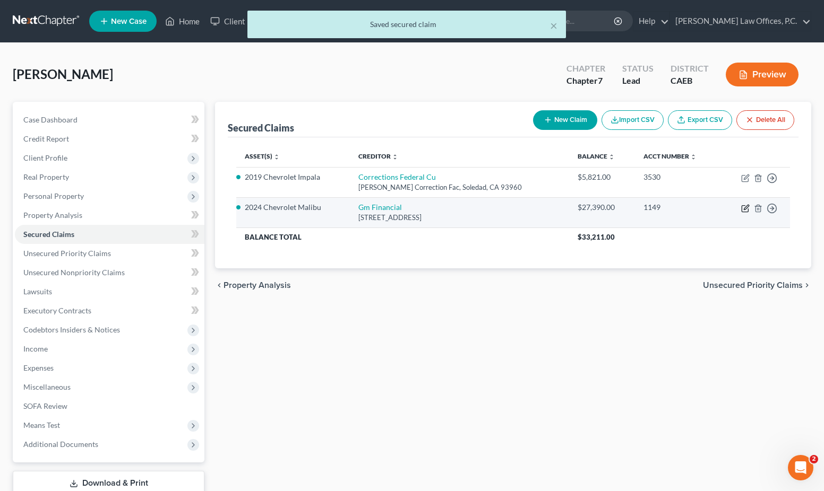
click at [744, 206] on icon "button" at bounding box center [744, 209] width 6 height 6
select select "45"
select select "2"
select select "0"
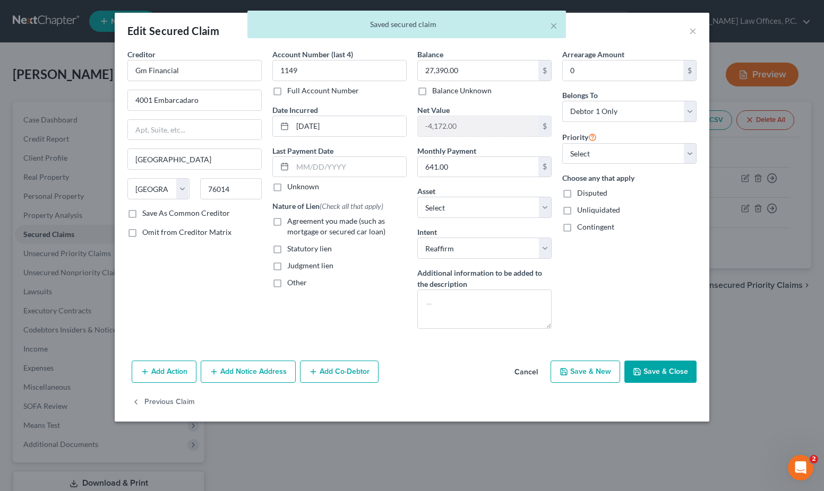
click at [338, 235] on span "Agreement you made (such as mortgage or secured car loan)" at bounding box center [336, 227] width 98 height 20
click at [298, 223] on input "Agreement you made (such as mortgage or secured car loan)" at bounding box center [294, 219] width 7 height 7
checkbox input "true"
click at [686, 375] on button "Save & Close" at bounding box center [660, 372] width 72 height 22
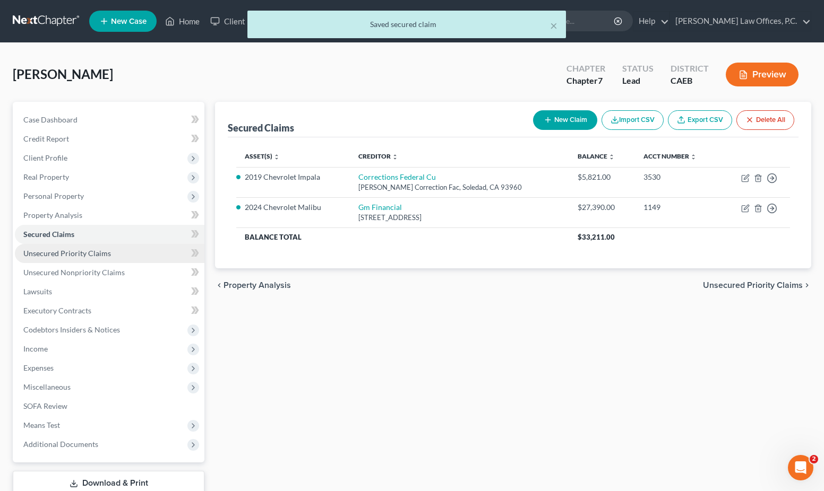
click at [130, 250] on link "Unsecured Priority Claims" at bounding box center [109, 253] width 189 height 19
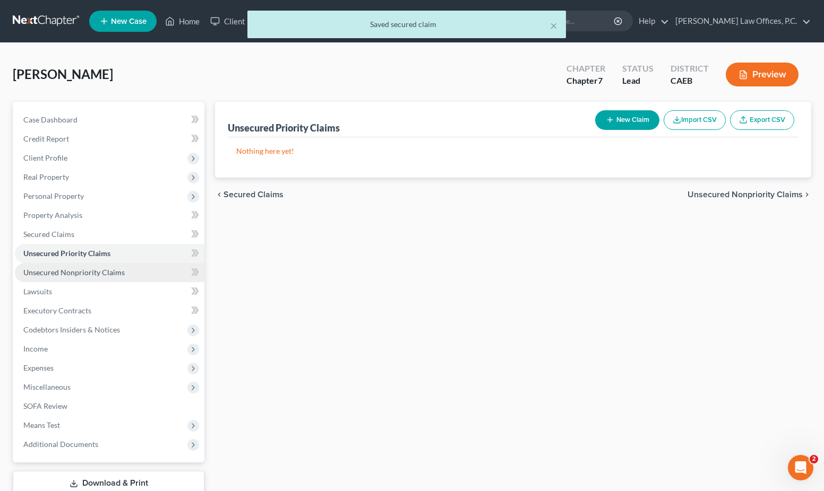
click at [120, 269] on span "Unsecured Nonpriority Claims" at bounding box center [73, 272] width 101 height 9
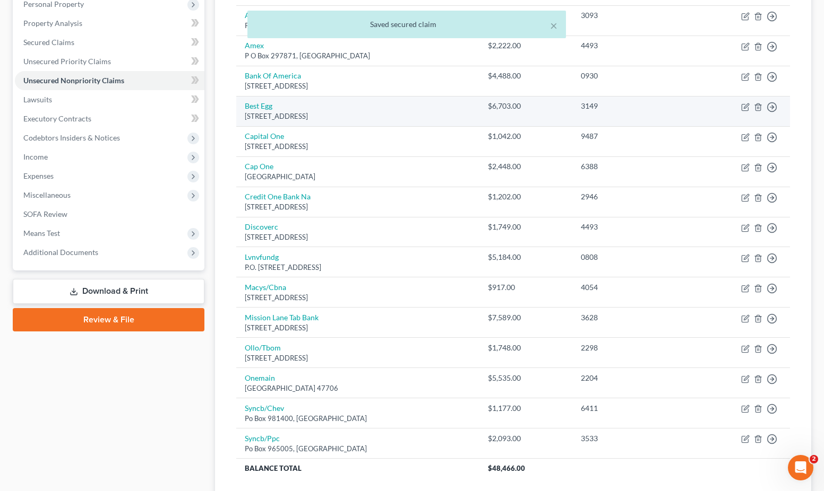
scroll to position [274, 0]
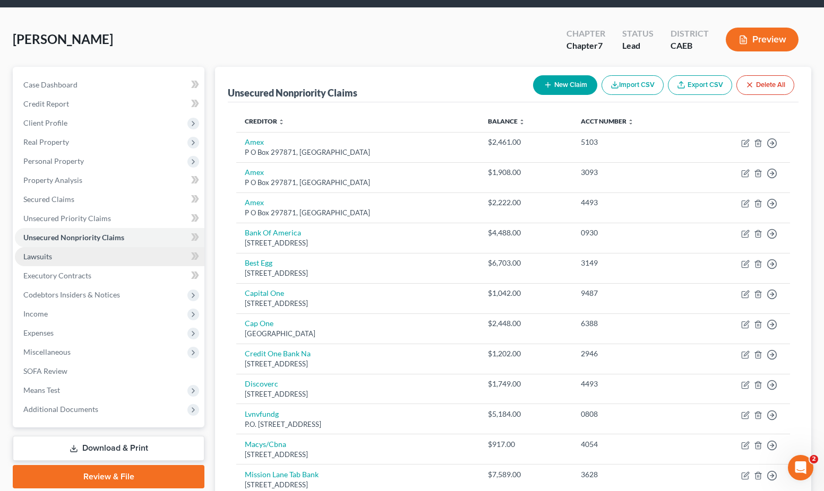
click at [102, 257] on link "Lawsuits" at bounding box center [109, 256] width 189 height 19
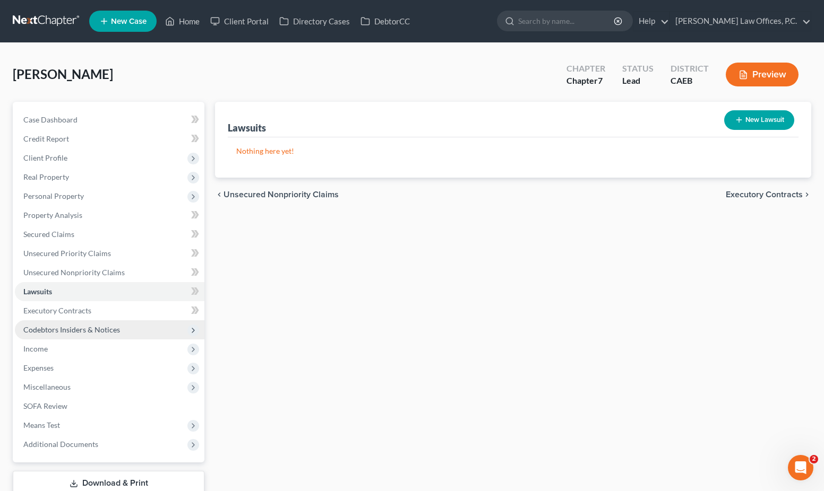
click at [93, 321] on span "Codebtors Insiders & Notices" at bounding box center [109, 330] width 189 height 19
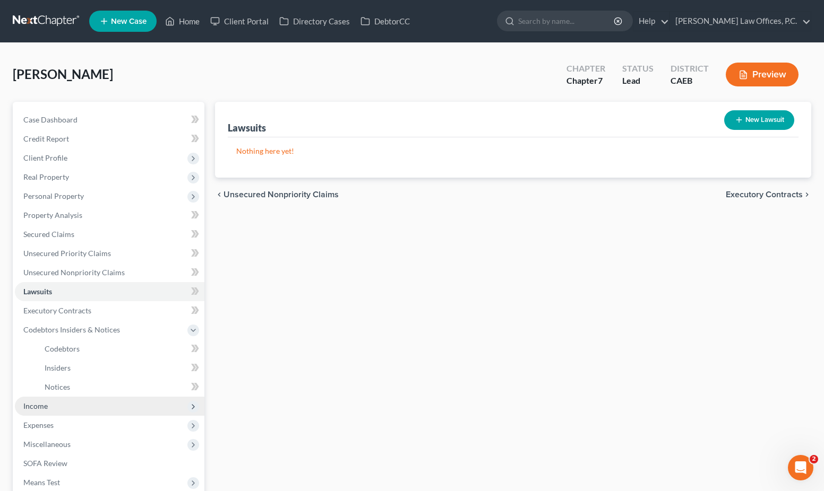
click at [72, 415] on span "Income" at bounding box center [109, 406] width 189 height 19
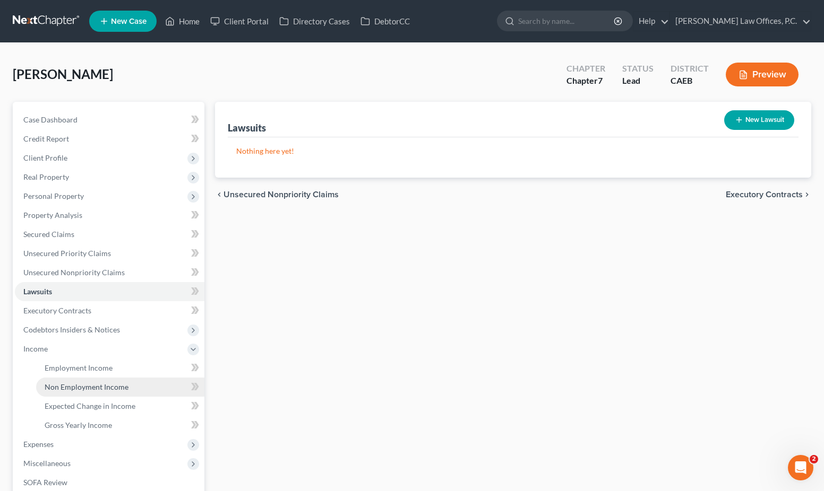
click at [83, 378] on link "Non Employment Income" at bounding box center [120, 387] width 168 height 19
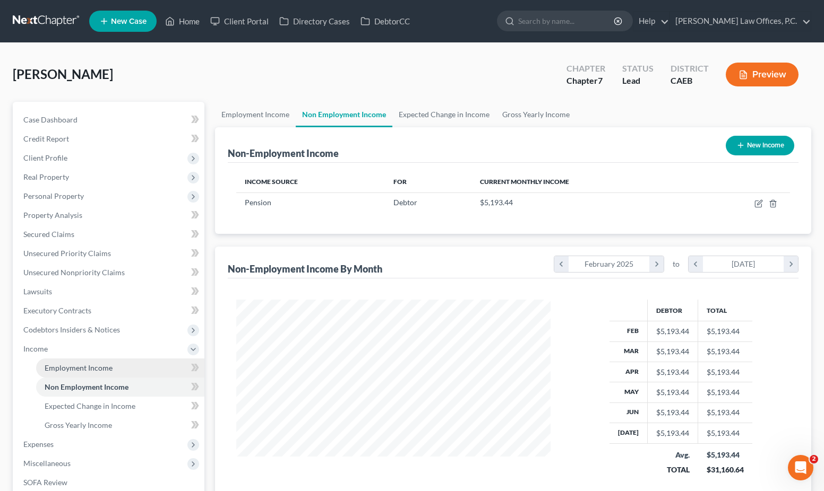
scroll to position [190, 335]
click at [91, 365] on span "Employment Income" at bounding box center [79, 368] width 68 height 9
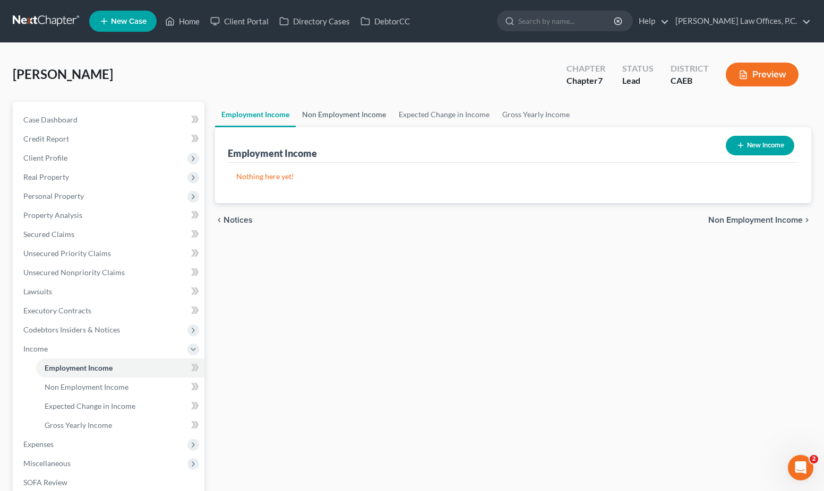
click at [314, 110] on link "Non Employment Income" at bounding box center [344, 114] width 97 height 25
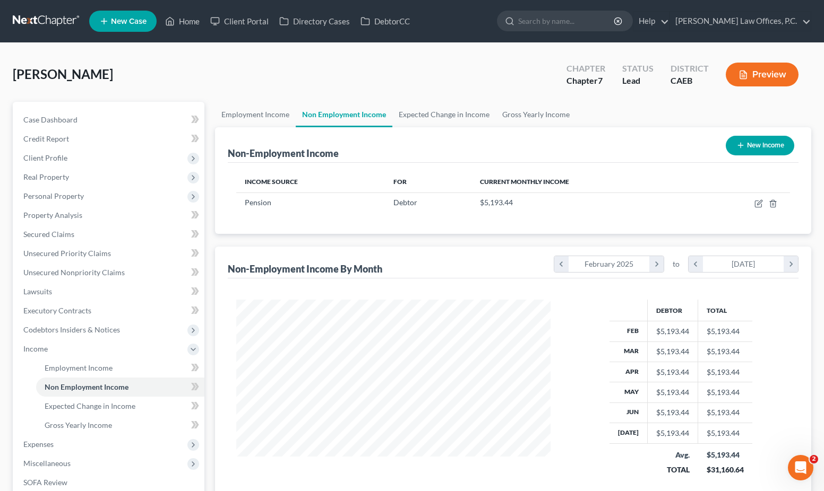
scroll to position [190, 335]
click at [413, 108] on link "Expected Change in Income" at bounding box center [443, 114] width 103 height 25
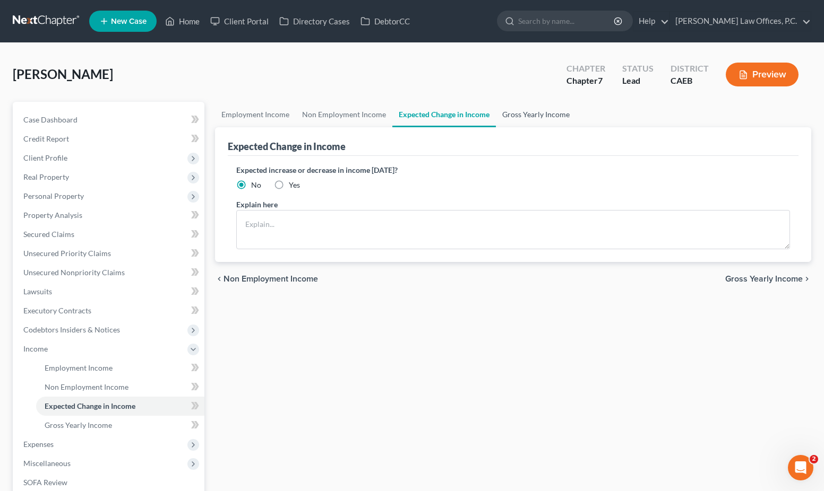
click at [526, 109] on link "Gross Yearly Income" at bounding box center [536, 114] width 80 height 25
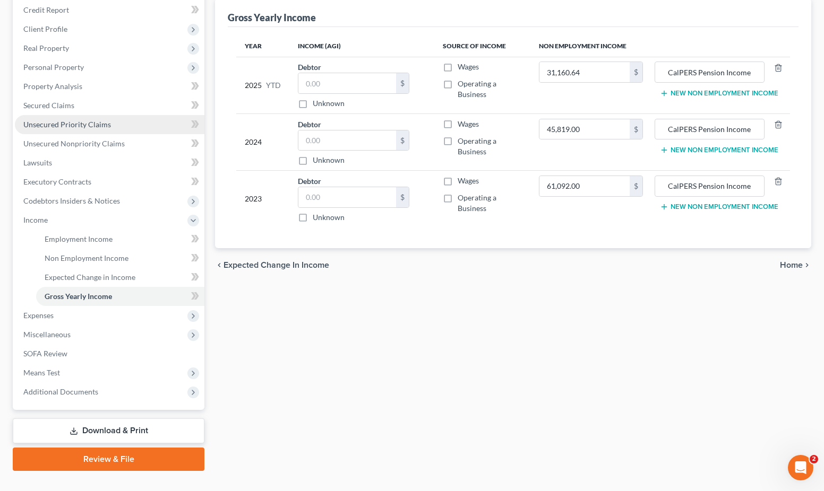
scroll to position [148, 0]
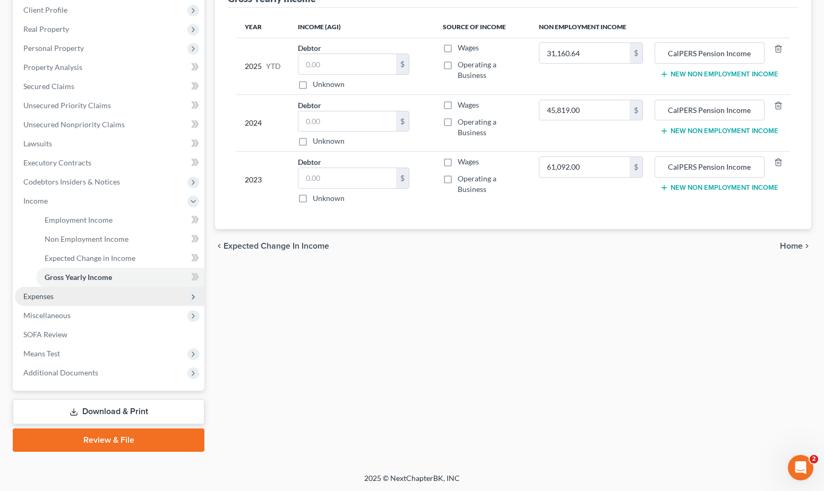
click at [103, 295] on span "Expenses" at bounding box center [109, 296] width 189 height 19
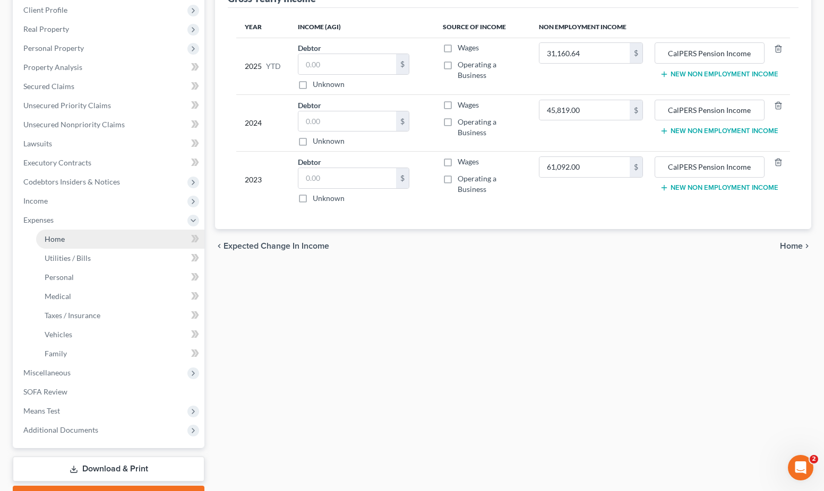
click at [122, 237] on link "Home" at bounding box center [120, 239] width 168 height 19
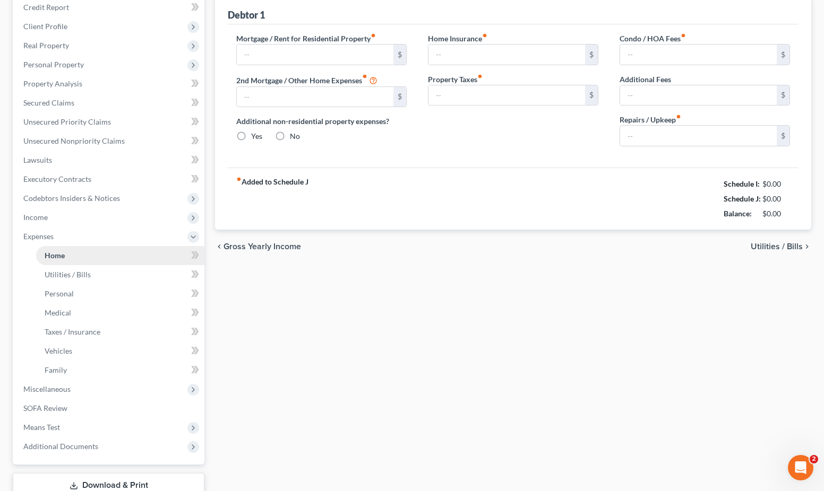
type input "1,500.00"
type input "0.00"
radio input "true"
type input "0.00"
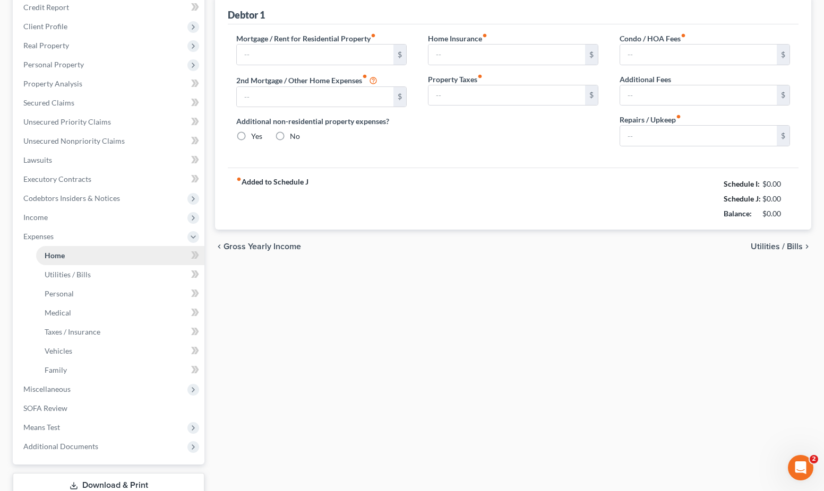
type input "0.00"
type input "400.00"
type input "0.00"
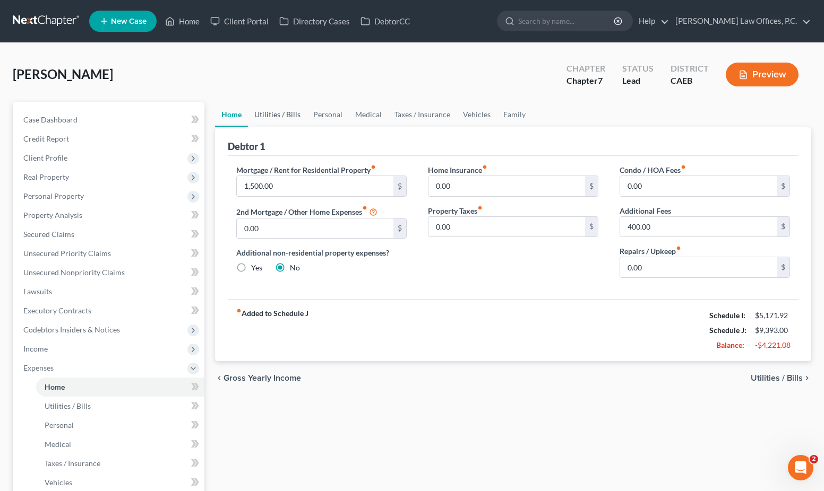
click at [277, 117] on link "Utilities / Bills" at bounding box center [277, 114] width 59 height 25
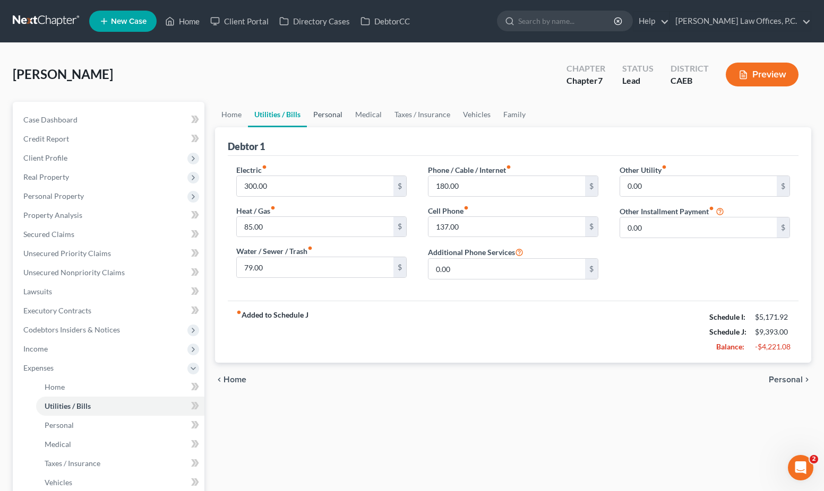
click at [320, 115] on link "Personal" at bounding box center [328, 114] width 42 height 25
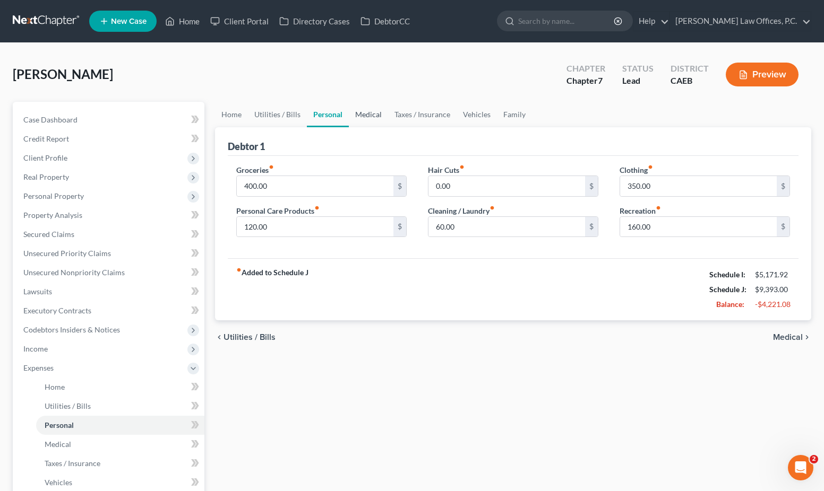
click at [367, 112] on link "Medical" at bounding box center [368, 114] width 39 height 25
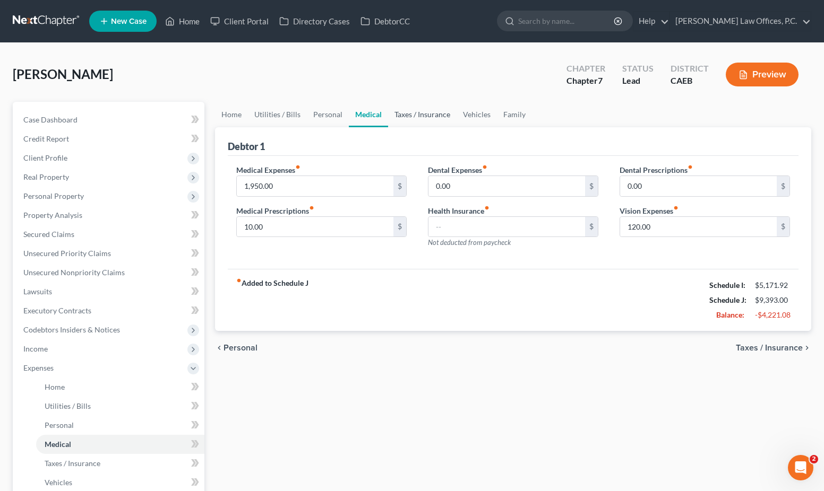
click at [410, 110] on link "Taxes / Insurance" at bounding box center [422, 114] width 68 height 25
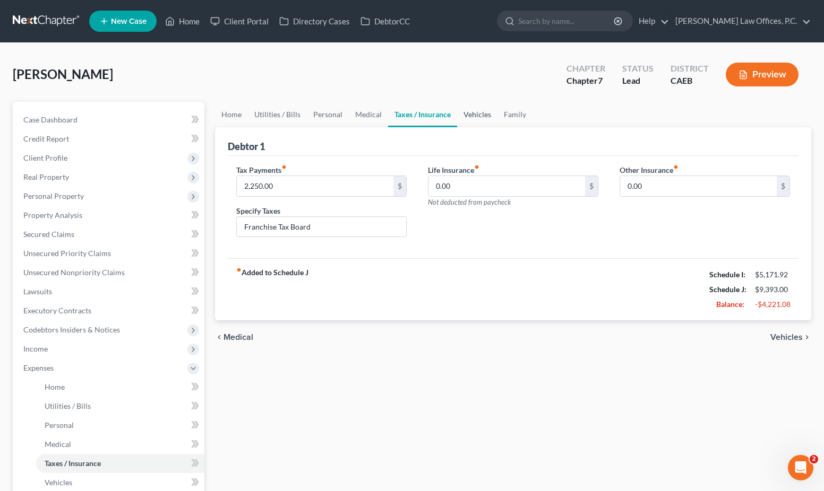
click at [467, 117] on link "Vehicles" at bounding box center [477, 114] width 40 height 25
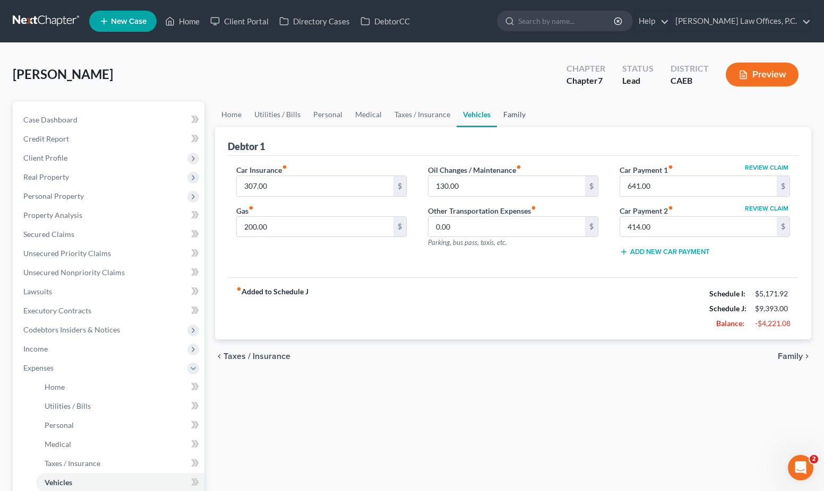
click at [519, 114] on link "Family" at bounding box center [514, 114] width 35 height 25
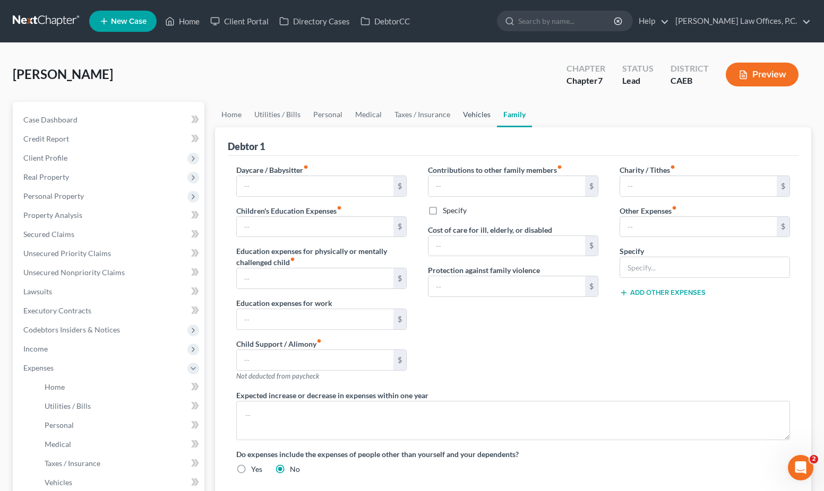
click at [481, 111] on link "Vehicles" at bounding box center [476, 114] width 40 height 25
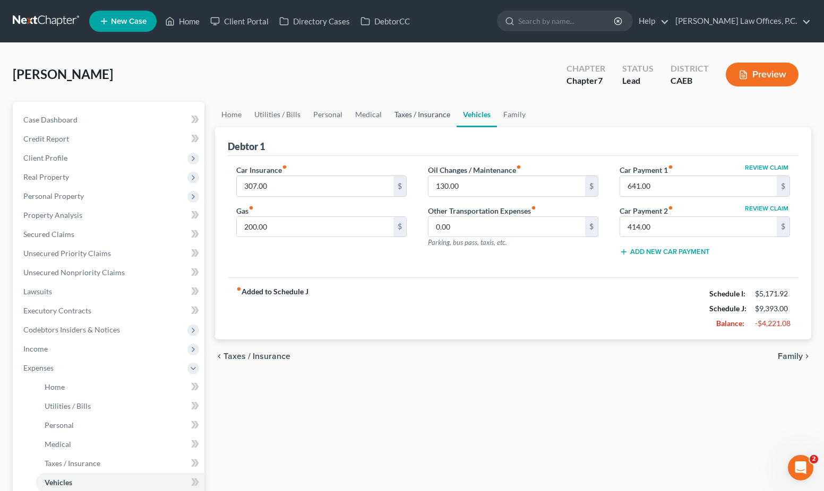
click at [410, 117] on link "Taxes / Insurance" at bounding box center [422, 114] width 68 height 25
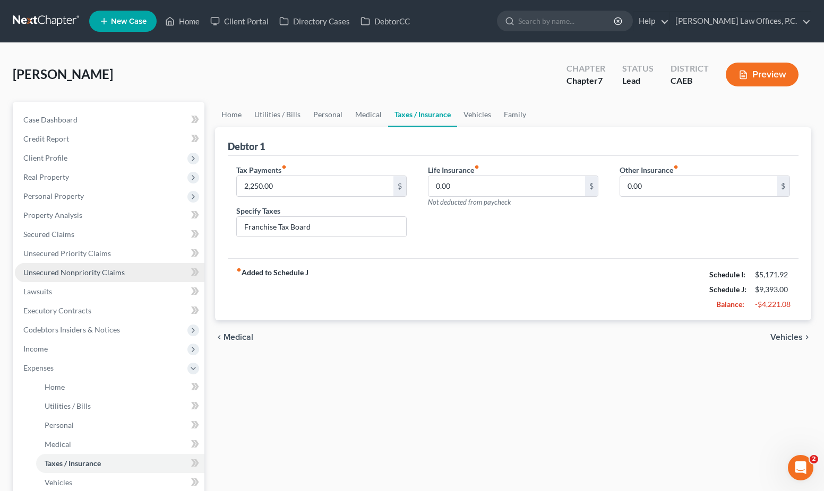
click at [98, 270] on span "Unsecured Nonpriority Claims" at bounding box center [73, 272] width 101 height 9
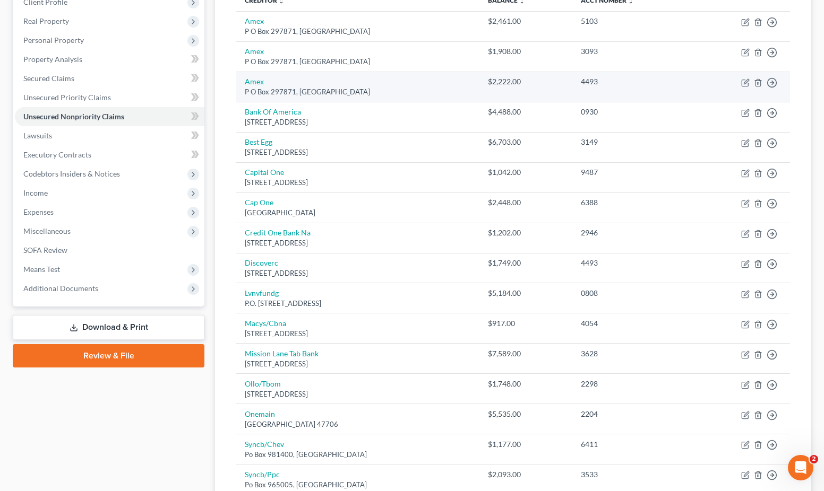
scroll to position [39, 0]
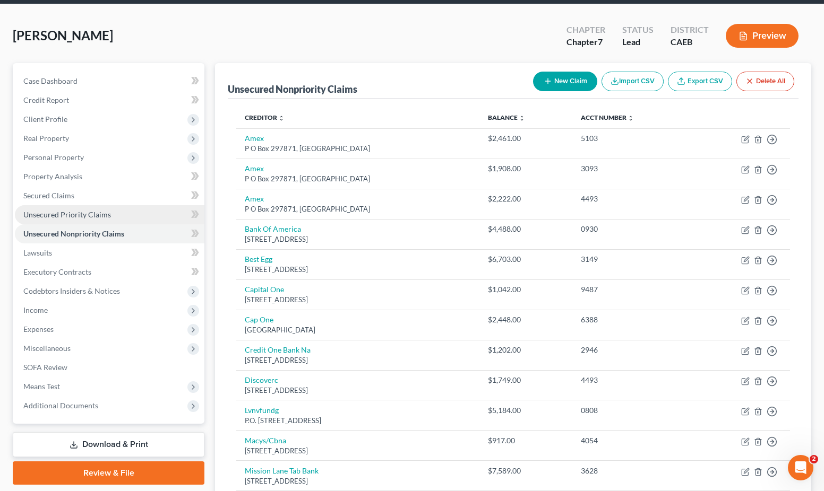
click at [96, 208] on link "Unsecured Priority Claims" at bounding box center [109, 214] width 189 height 19
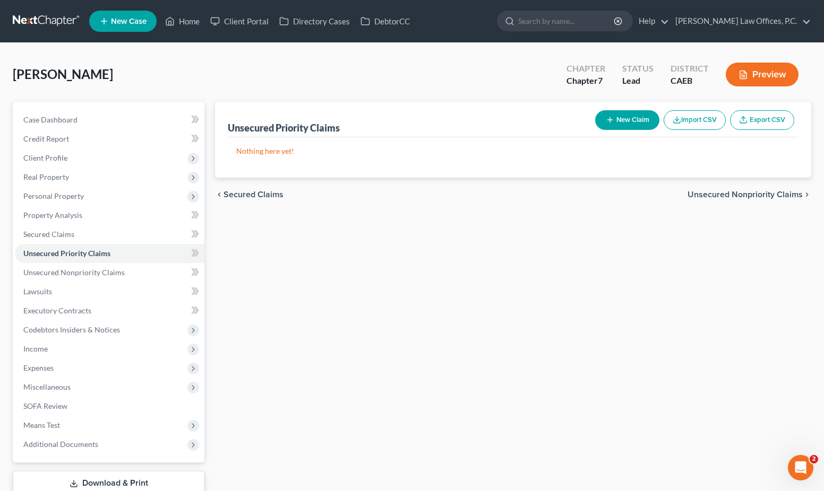
click at [632, 126] on button "New Claim" at bounding box center [627, 120] width 64 height 20
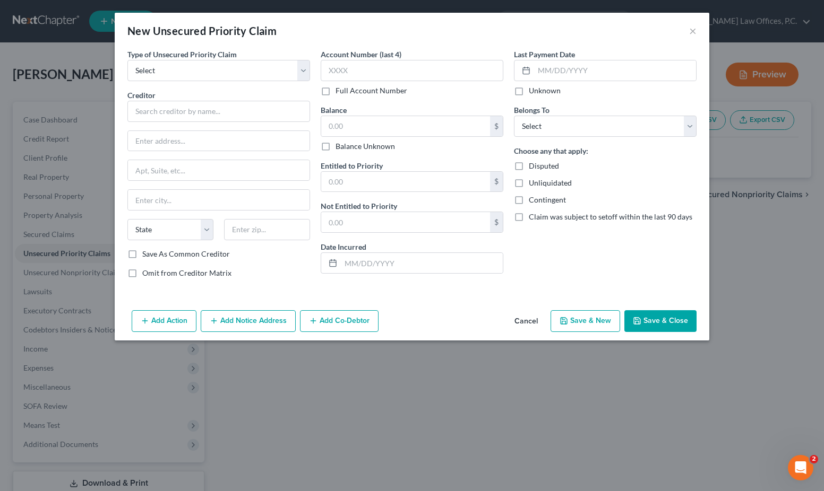
drag, startPoint x: 289, startPoint y: 50, endPoint x: 286, endPoint y: 57, distance: 7.4
click at [289, 50] on div "Type of Unsecured Priority Claim * Select Taxes & Other Government Units Domest…" at bounding box center [218, 65] width 183 height 32
click at [282, 64] on select "Select Taxes & Other Government Units Domestic Support Obligations Extensions o…" at bounding box center [218, 70] width 183 height 21
select select "0"
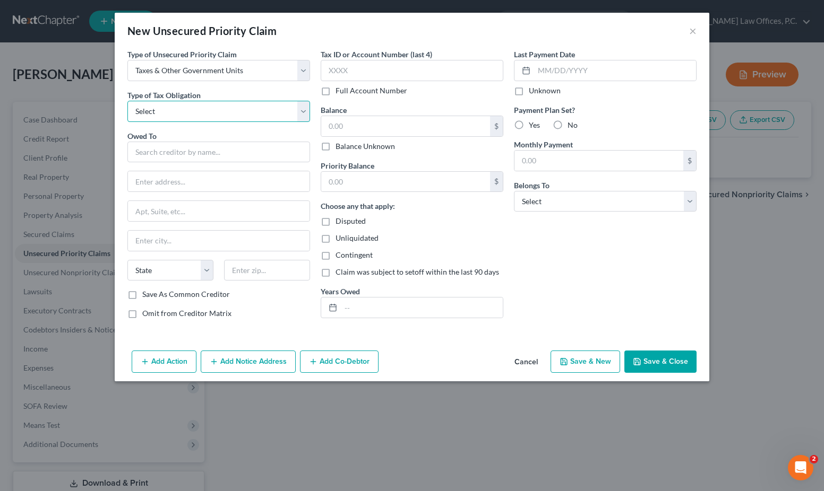
click at [240, 111] on select "Select Federal City State Franchise Tax Board Other" at bounding box center [218, 111] width 183 height 21
click at [226, 109] on select "Select Federal City State Franchise Tax Board Other" at bounding box center [218, 111] width 183 height 21
select select "3"
click at [197, 164] on div "Owed To * State AL AK AR AZ CA CO CT DE DC FL GA GU HI ID IL IN IA KS KY LA ME …" at bounding box center [218, 210] width 183 height 159
click at [201, 151] on input "text" at bounding box center [218, 152] width 183 height 21
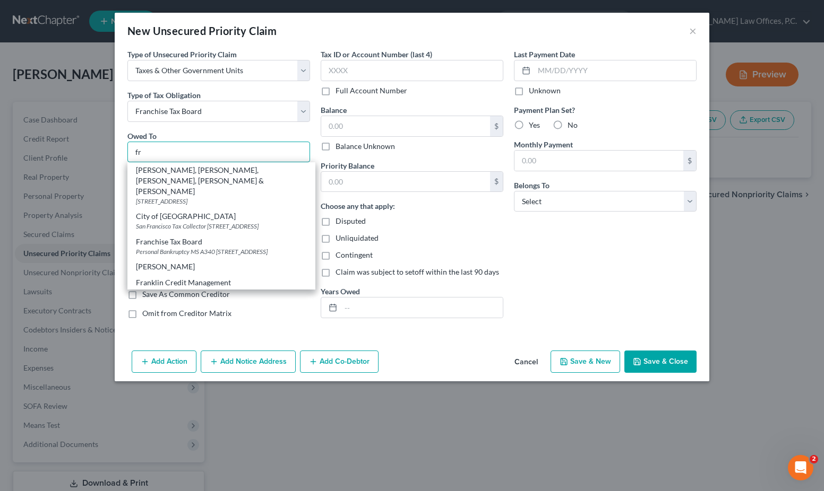
type input "f"
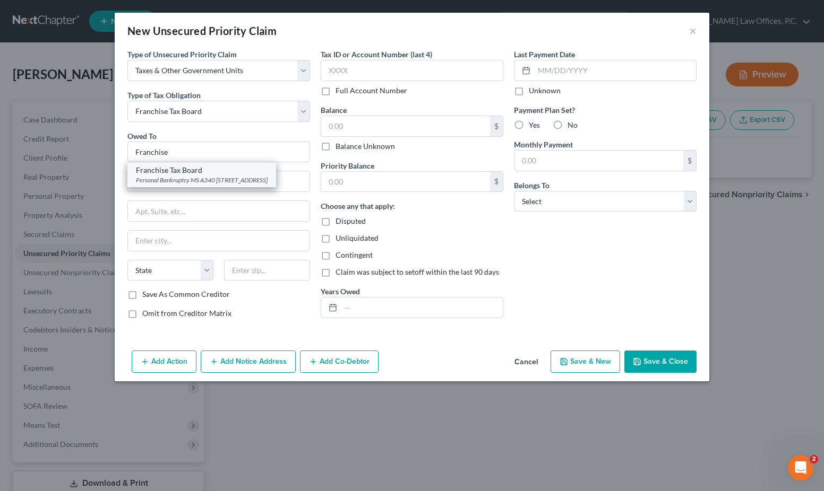
click at [204, 173] on div "Franchise Tax Board" at bounding box center [202, 170] width 132 height 11
type input "Franchise Tax Board"
type input "Personal Bankruptcy MS A340"
type input "PO Box 2952"
type input "Sacramento"
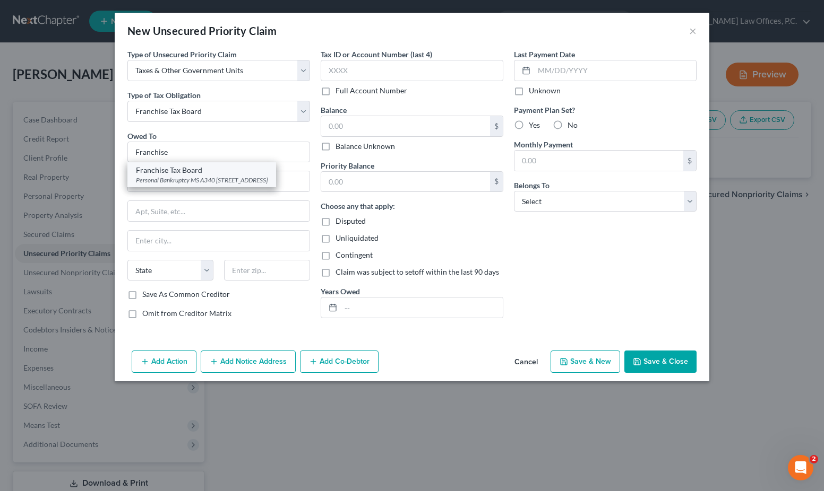
select select "4"
type input "95812-2952"
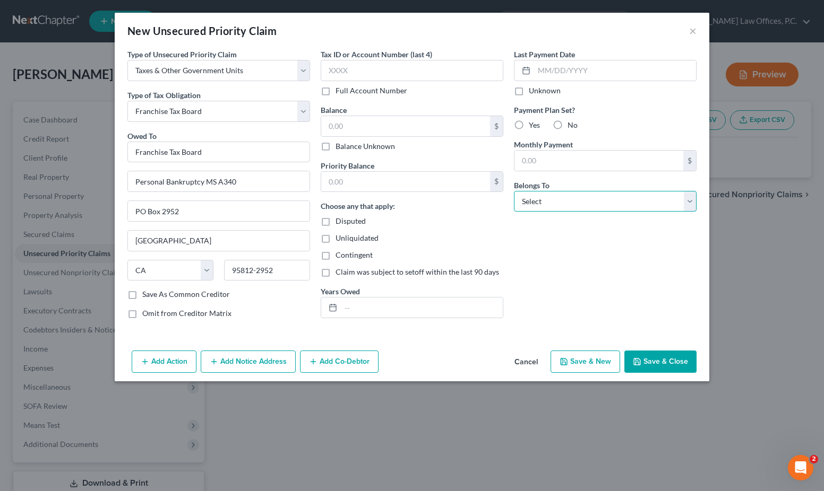
click at [530, 200] on select "Select Debtor 1 Only Debtor 2 Only Debtor 1 And Debtor 2 Only At Least One Of T…" at bounding box center [605, 201] width 183 height 21
select select "0"
click at [400, 126] on input "text" at bounding box center [405, 126] width 169 height 20
type input "2,250"
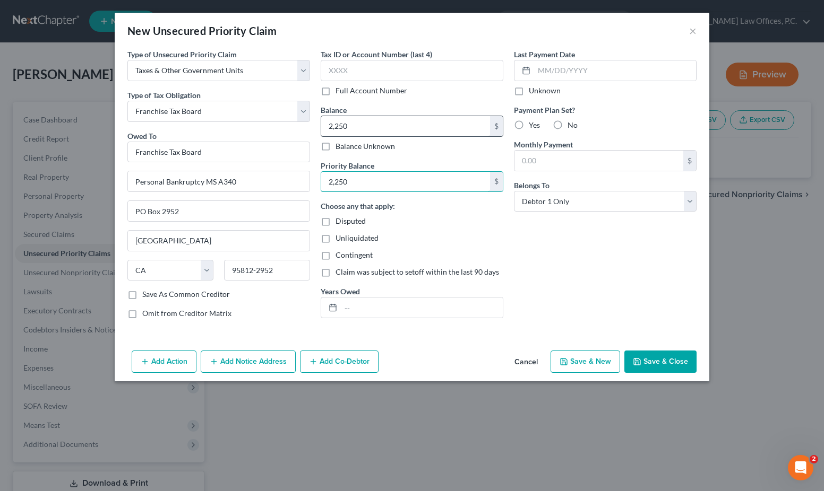
type input "2,250"
click at [384, 312] on input "text" at bounding box center [422, 308] width 162 height 20
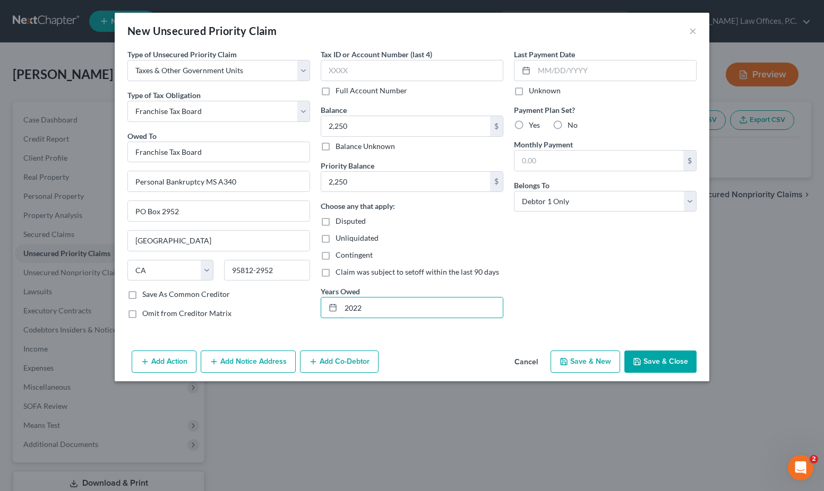
type input "2022"
click at [668, 356] on button "Save & Close" at bounding box center [660, 362] width 72 height 22
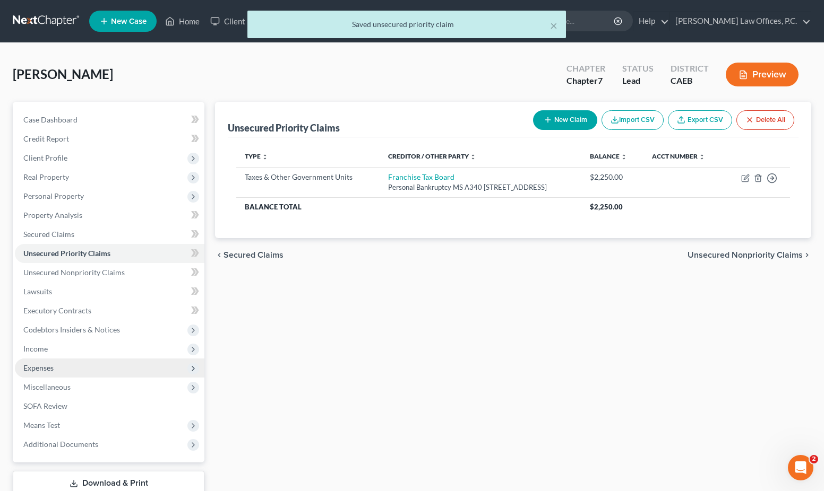
click at [116, 367] on span "Expenses" at bounding box center [109, 368] width 189 height 19
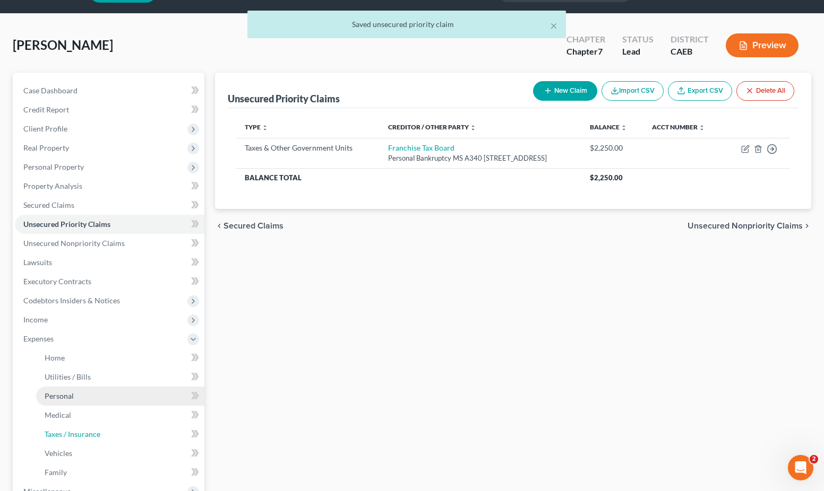
click at [92, 432] on span "Taxes / Insurance" at bounding box center [73, 434] width 56 height 9
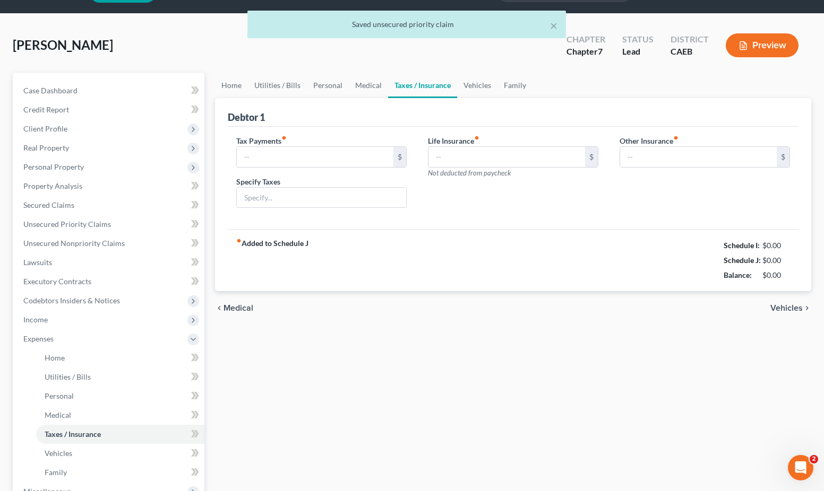
scroll to position [25, 0]
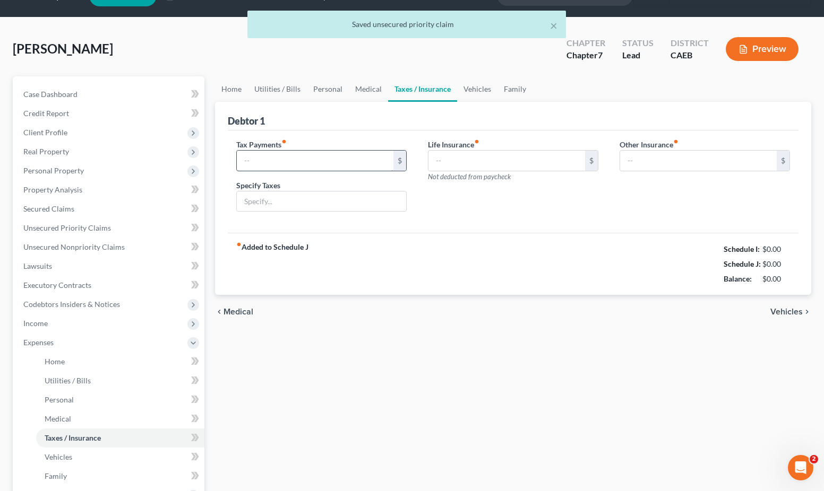
type input "2,250.00"
type input "Franchise Tax Board"
type input "0.00"
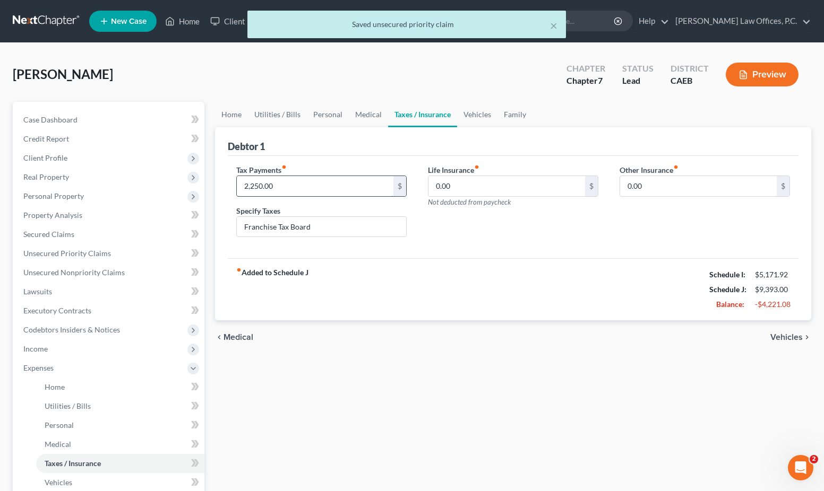
click at [315, 189] on input "2,250.00" at bounding box center [315, 186] width 157 height 20
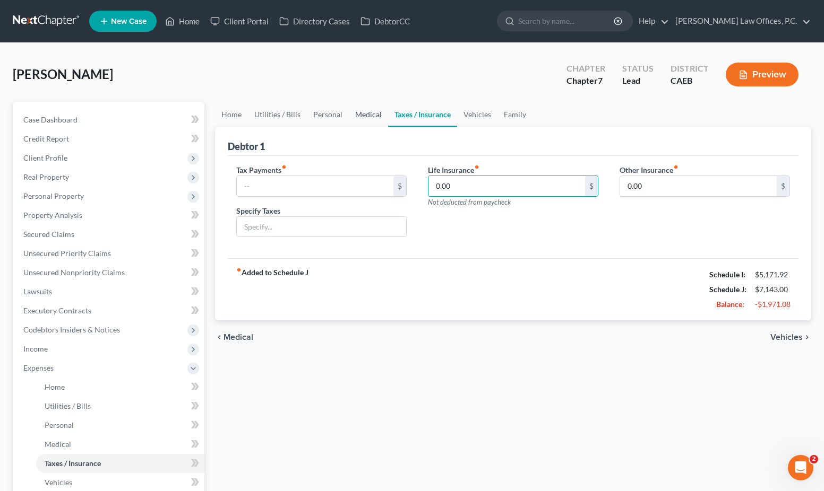
click at [355, 118] on link "Medical" at bounding box center [368, 114] width 39 height 25
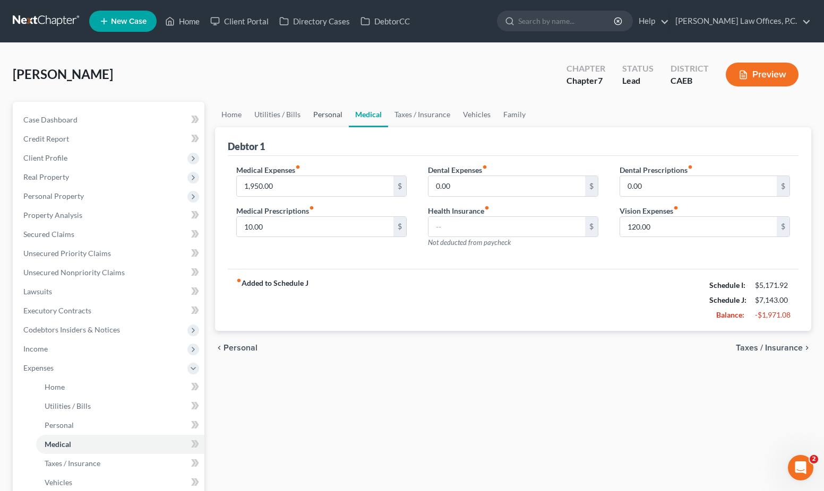
click at [316, 124] on link "Personal" at bounding box center [328, 114] width 42 height 25
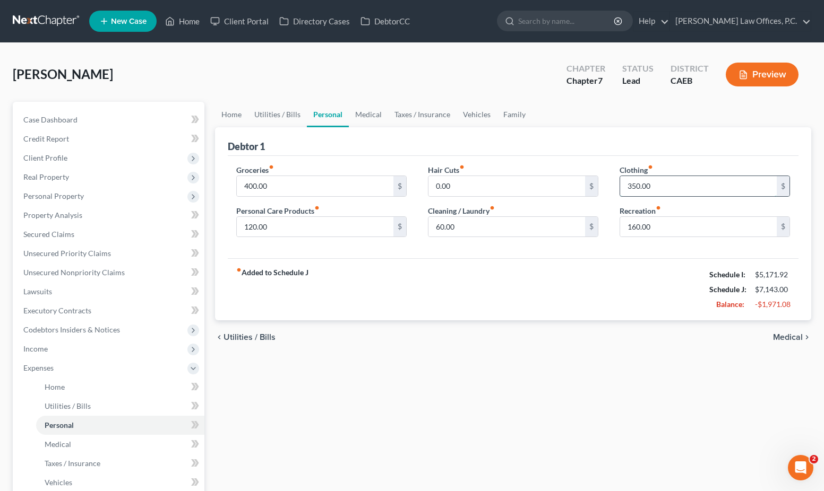
click at [654, 192] on input "350.00" at bounding box center [698, 186] width 157 height 20
type input "100"
click at [271, 107] on link "Utilities / Bills" at bounding box center [277, 114] width 59 height 25
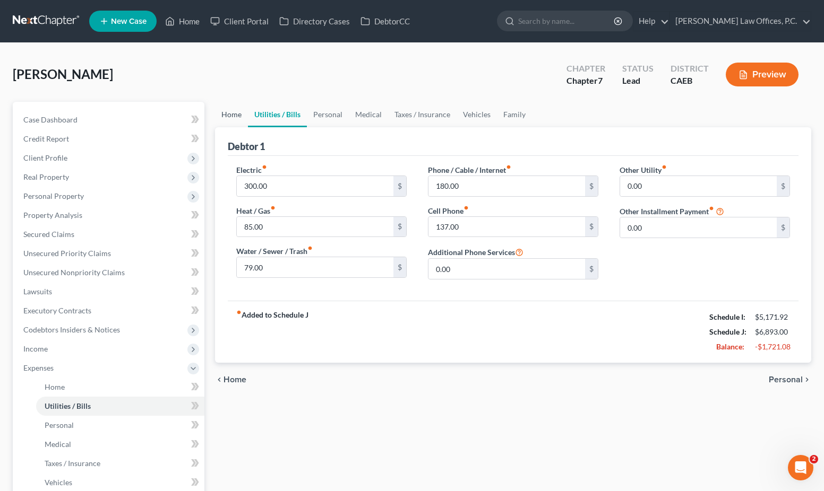
click at [215, 111] on link "Home" at bounding box center [231, 114] width 33 height 25
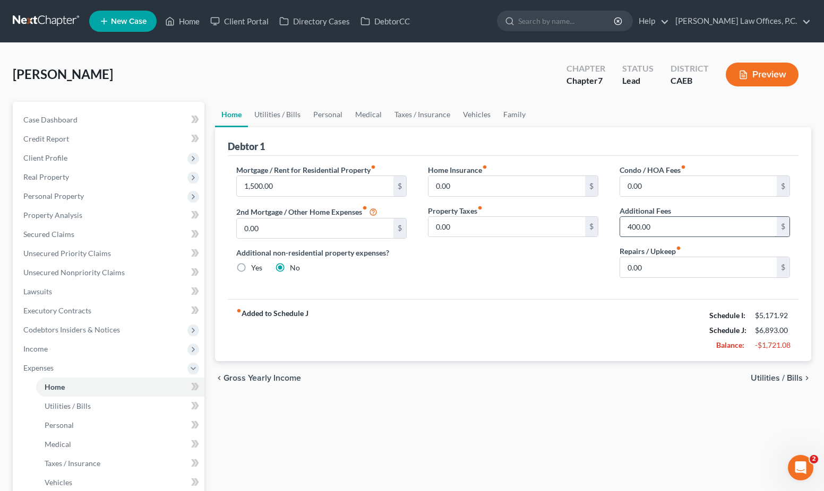
click at [635, 235] on input "400.00" at bounding box center [698, 227] width 157 height 20
click at [294, 113] on link "Utilities / Bills" at bounding box center [277, 114] width 59 height 25
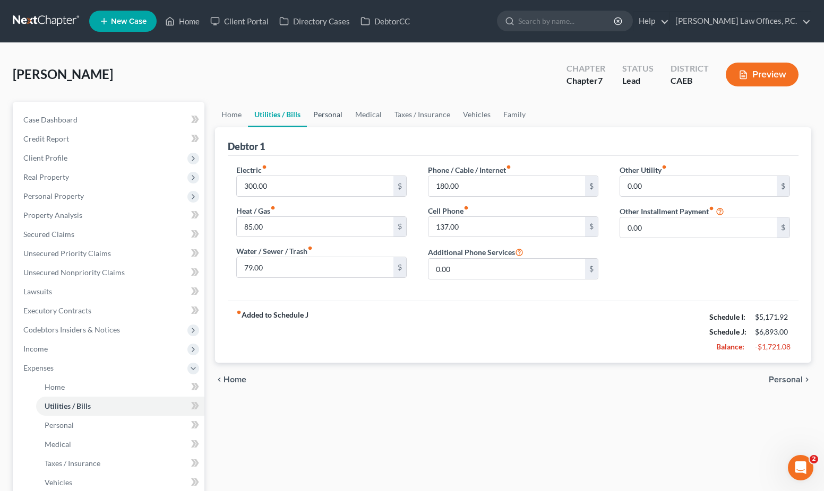
click at [316, 115] on link "Personal" at bounding box center [328, 114] width 42 height 25
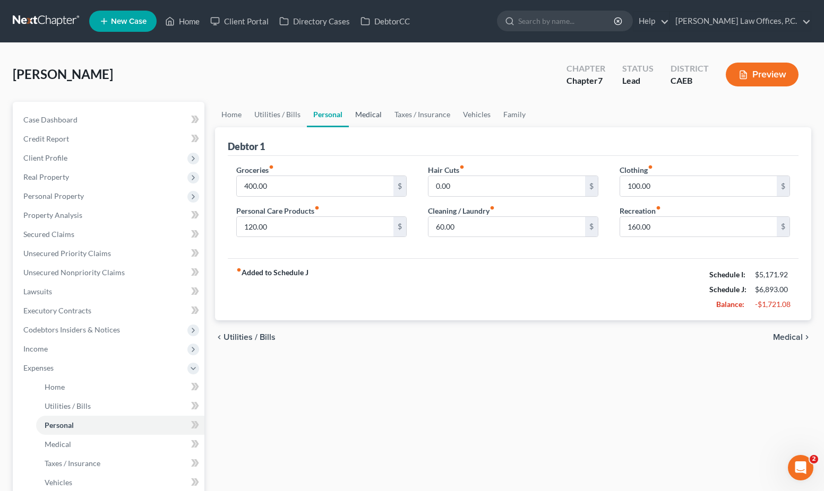
click at [373, 110] on link "Medical" at bounding box center [368, 114] width 39 height 25
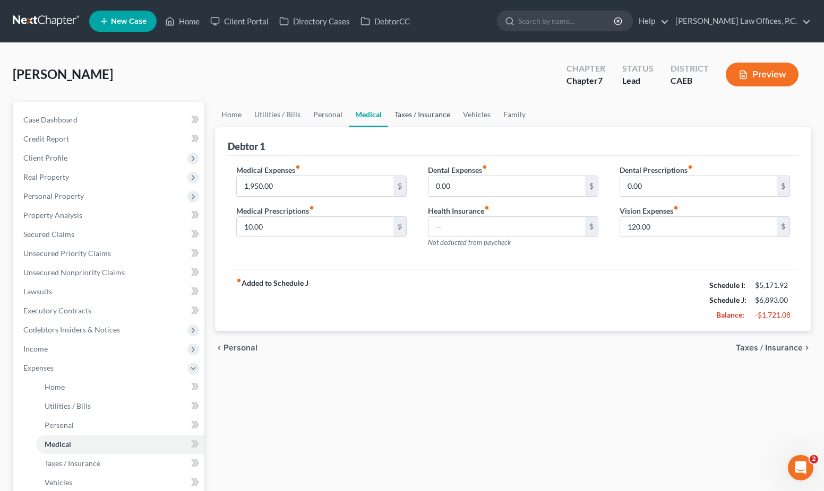
click at [433, 124] on link "Taxes / Insurance" at bounding box center [422, 114] width 68 height 25
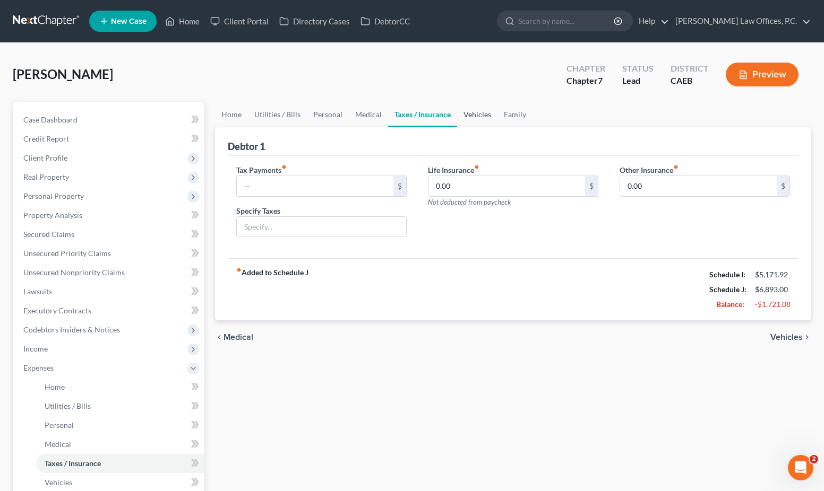
click at [493, 116] on link "Vehicles" at bounding box center [477, 114] width 40 height 25
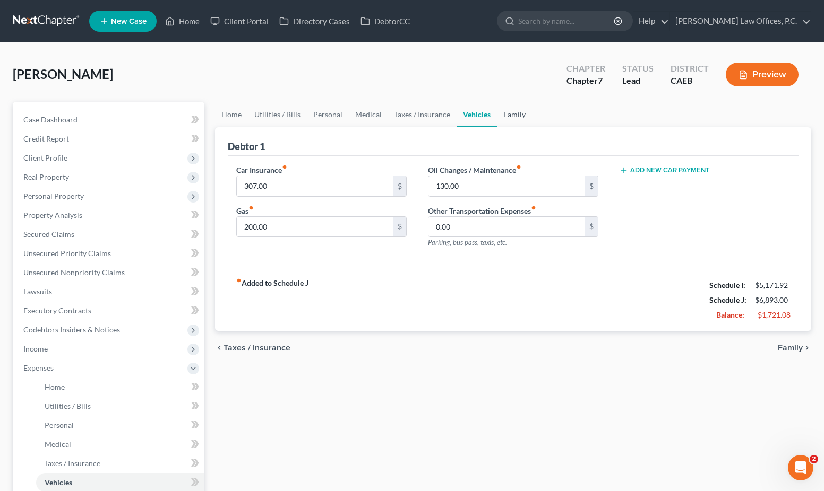
click at [513, 116] on link "Family" at bounding box center [514, 114] width 35 height 25
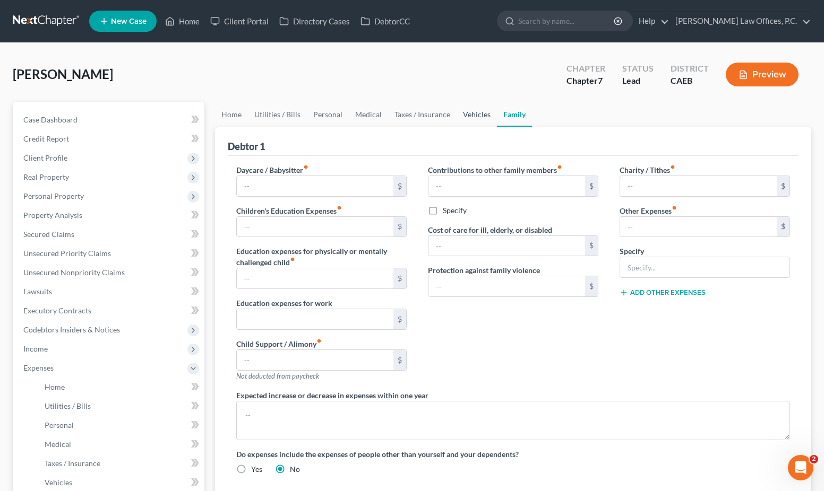
click at [475, 118] on link "Vehicles" at bounding box center [476, 114] width 40 height 25
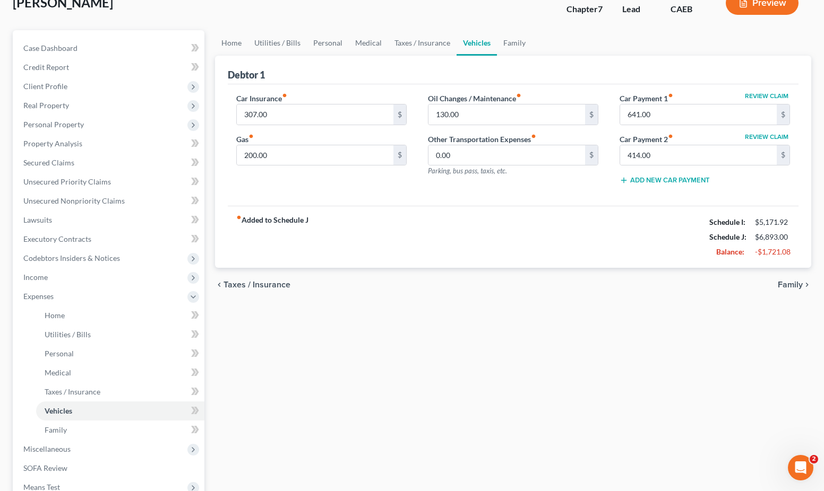
scroll to position [84, 0]
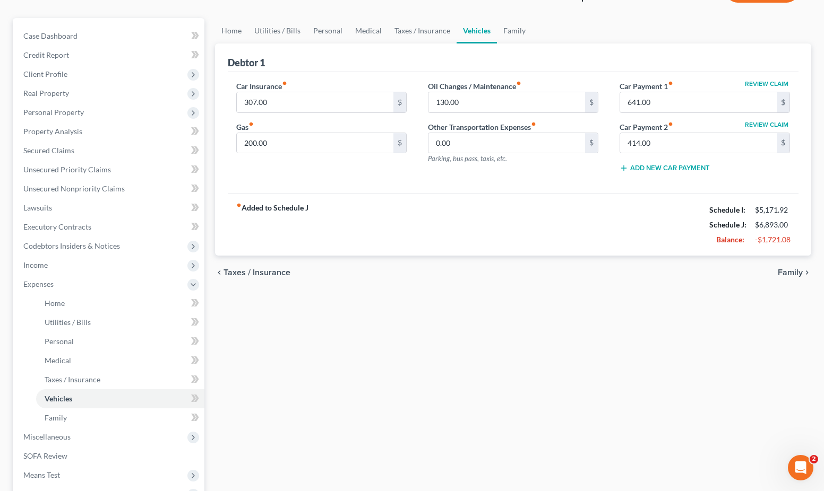
click at [792, 270] on span "Family" at bounding box center [790, 273] width 25 height 8
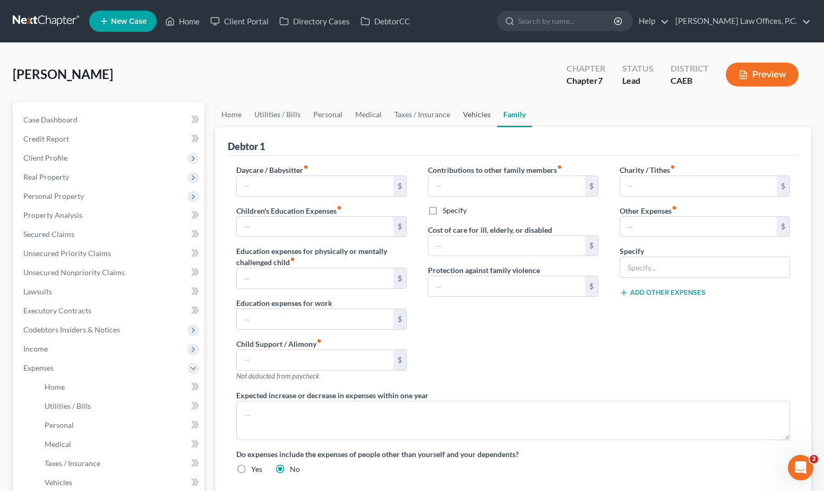
scroll to position [205, 0]
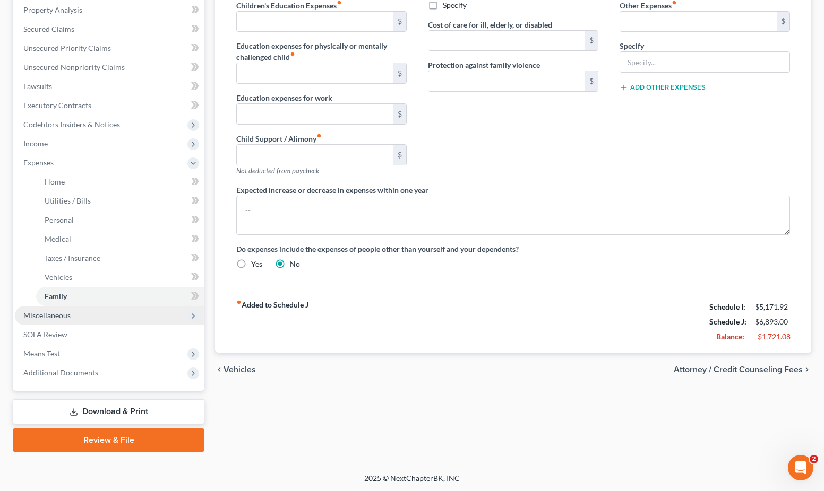
click at [86, 309] on span "Miscellaneous" at bounding box center [109, 315] width 189 height 19
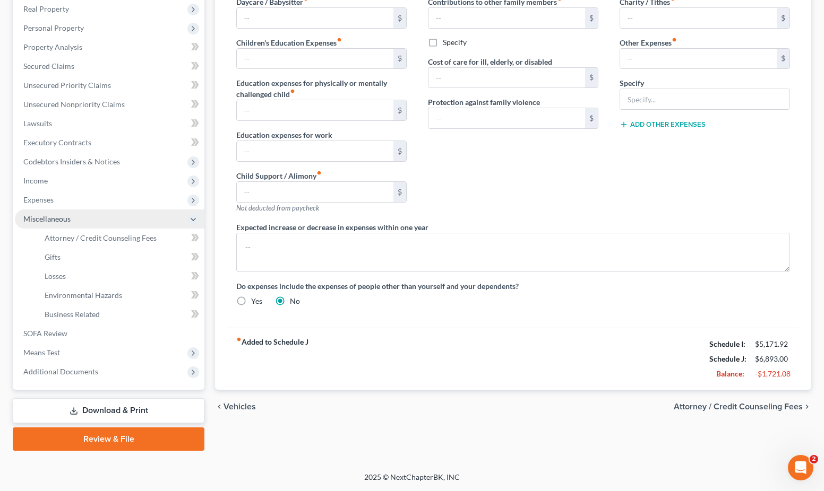
scroll to position [167, 0]
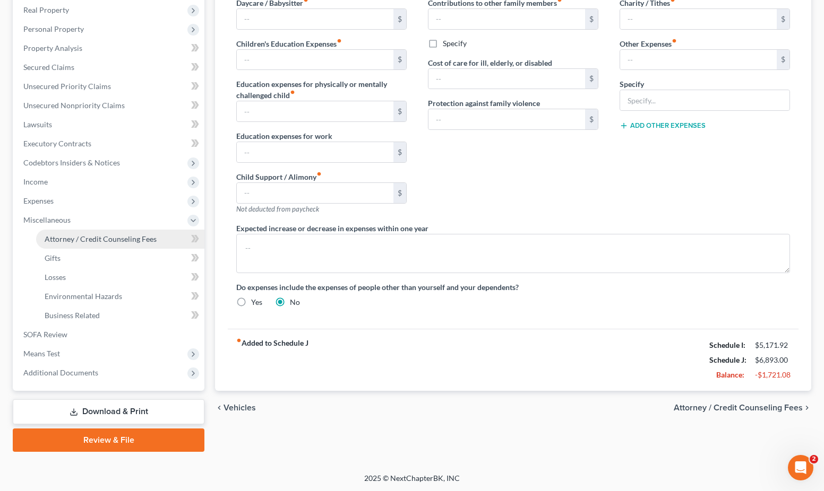
click at [115, 244] on link "Attorney / Credit Counseling Fees" at bounding box center [120, 239] width 168 height 19
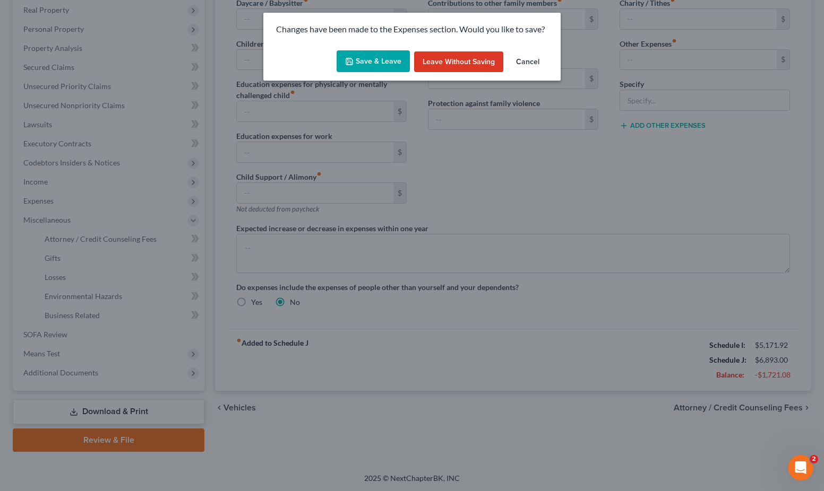
click at [384, 59] on button "Save & Leave" at bounding box center [372, 61] width 73 height 22
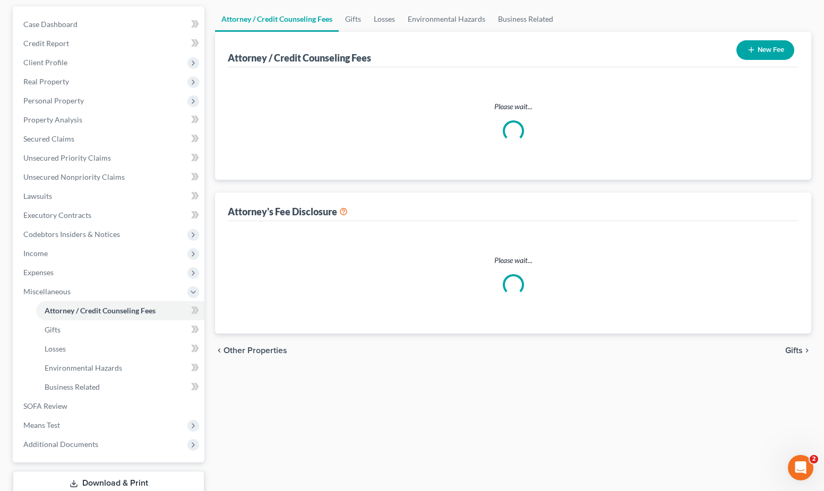
select select "1"
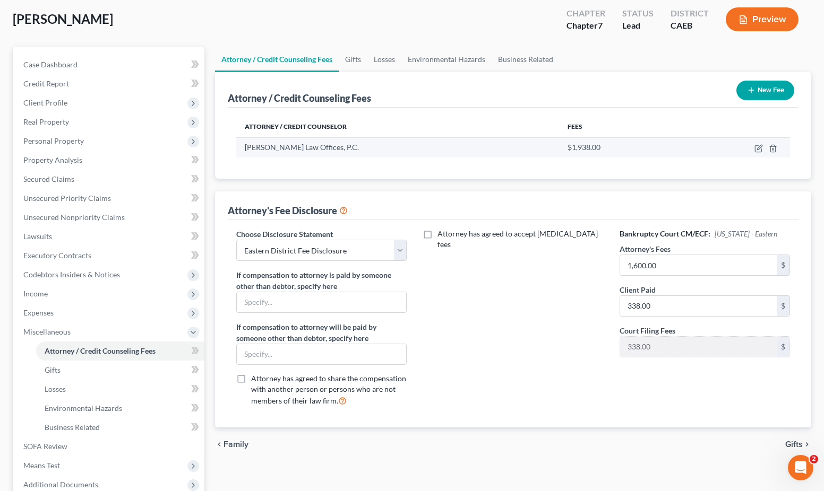
scroll to position [62, 0]
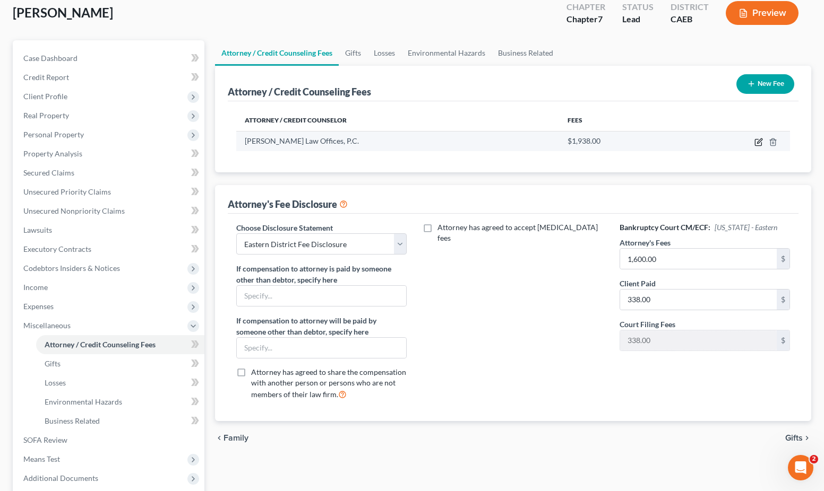
click at [755, 142] on icon "button" at bounding box center [758, 143] width 6 height 6
select select "4"
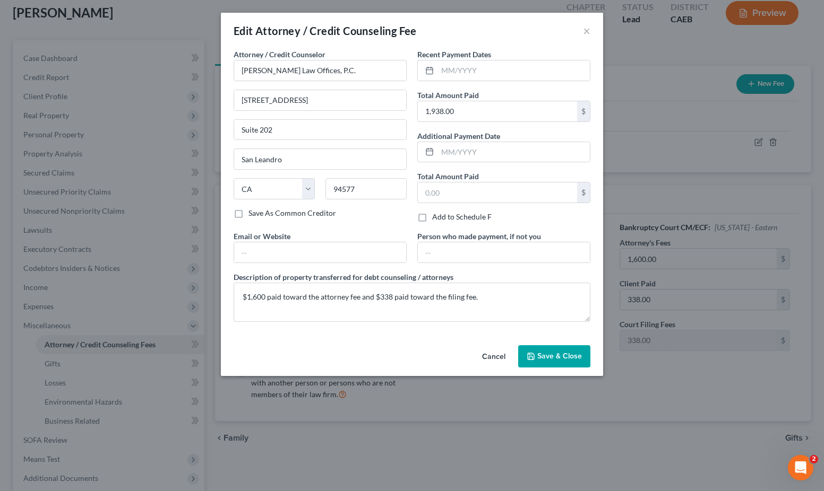
click at [582, 31] on div "Edit Attorney / Credit Counseling Fee ×" at bounding box center [412, 31] width 382 height 36
click at [589, 30] on button "×" at bounding box center [586, 30] width 7 height 13
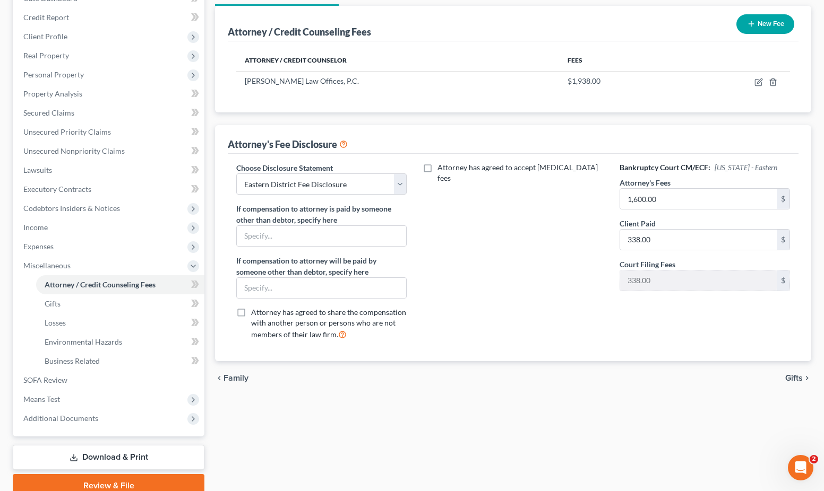
scroll to position [167, 0]
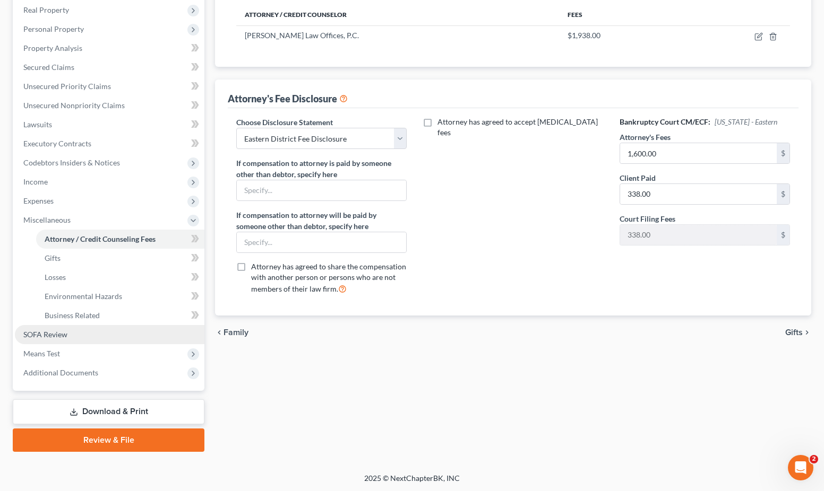
click at [58, 332] on span "SOFA Review" at bounding box center [45, 334] width 44 height 9
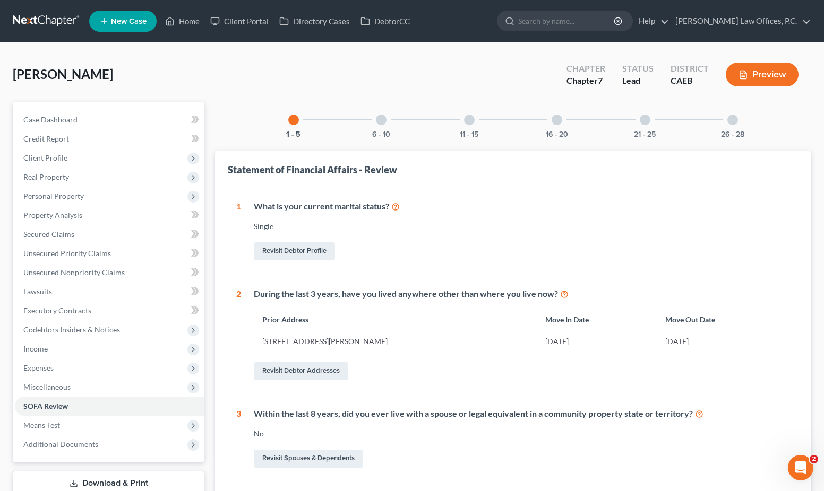
click at [379, 123] on div at bounding box center [381, 120] width 11 height 11
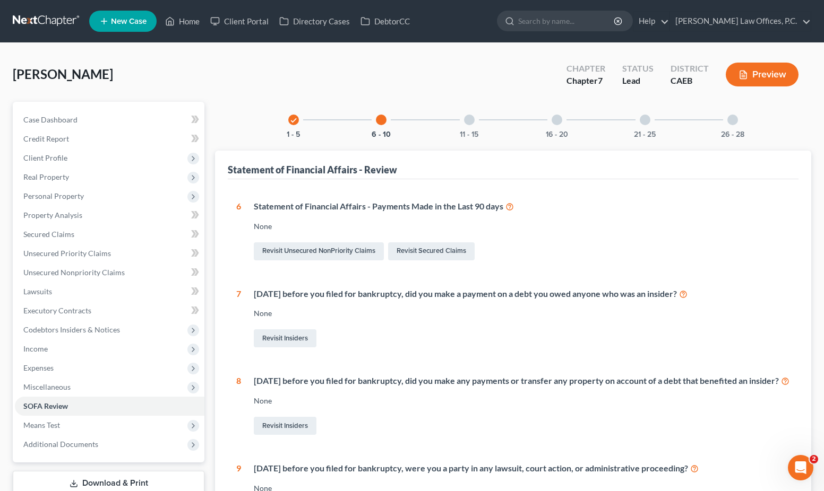
click at [464, 124] on div "11 - 15" at bounding box center [469, 120] width 36 height 36
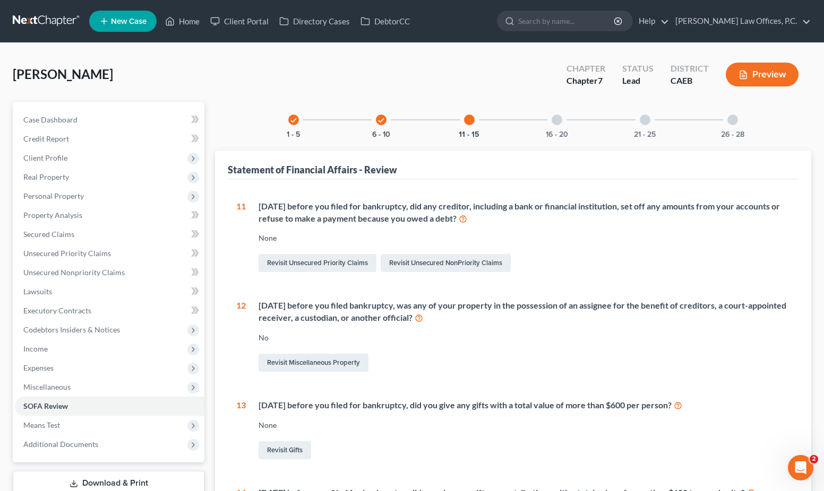
click at [561, 118] on div at bounding box center [556, 120] width 11 height 11
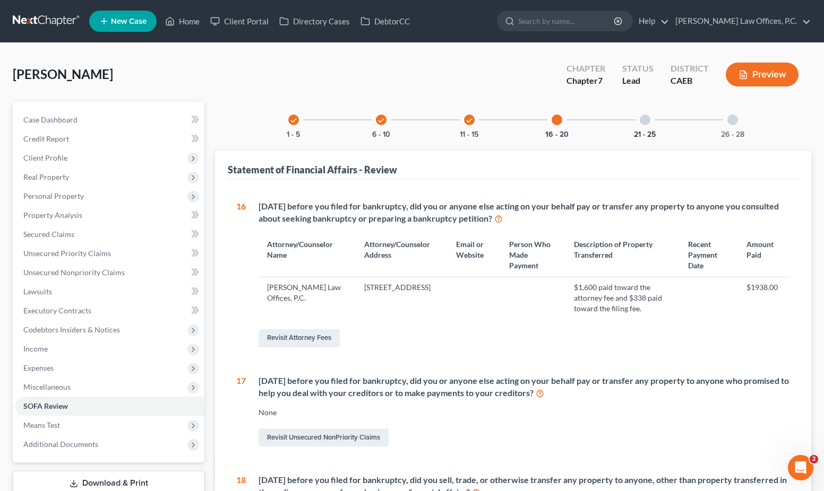
click at [642, 133] on button "21 - 25" at bounding box center [645, 134] width 22 height 7
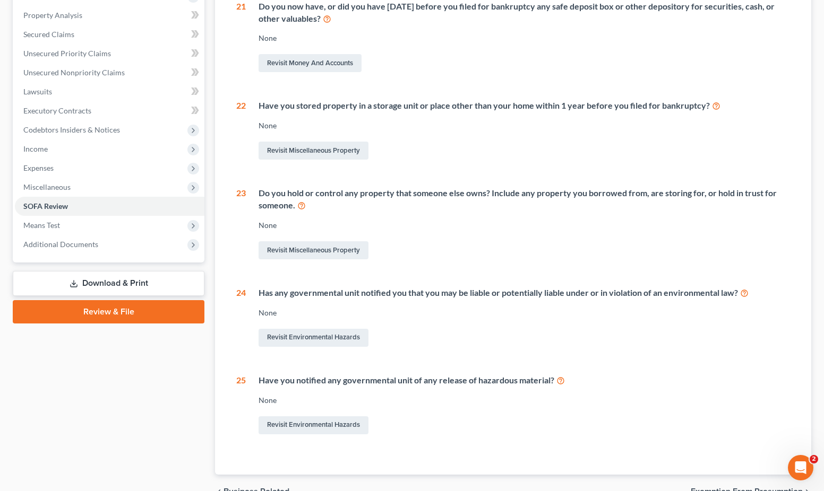
scroll to position [257, 0]
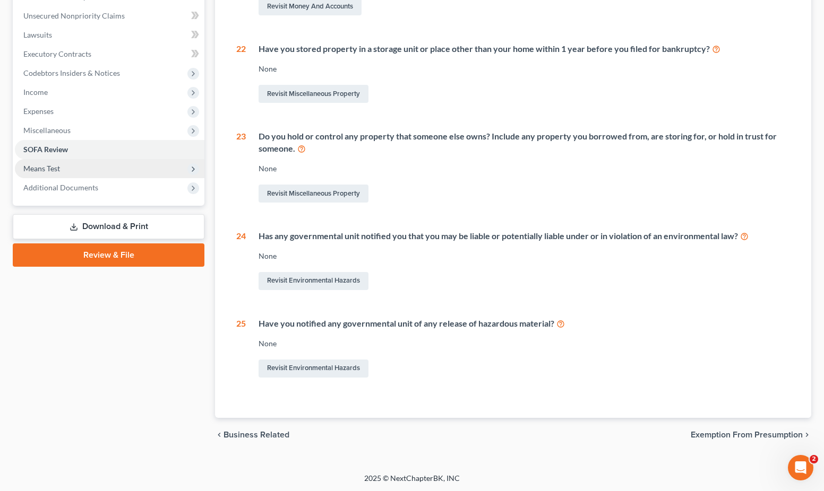
click at [128, 172] on span "Means Test" at bounding box center [109, 168] width 189 height 19
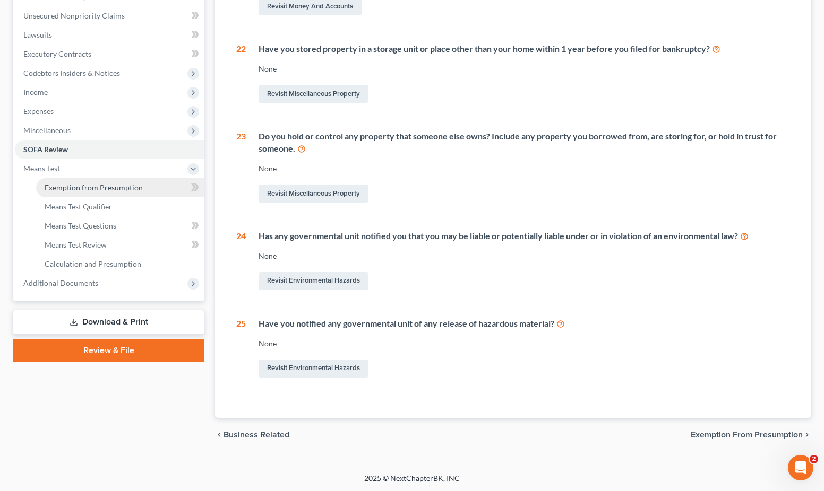
click at [111, 183] on span "Exemption from Presumption" at bounding box center [94, 187] width 98 height 9
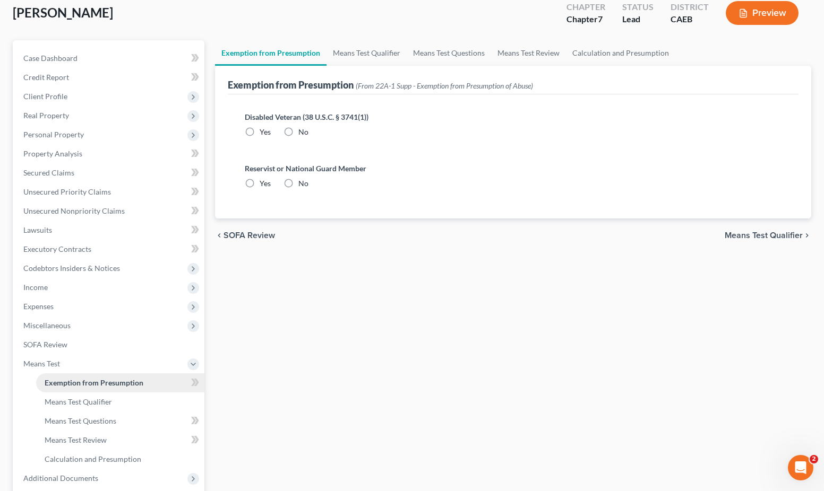
scroll to position [21, 0]
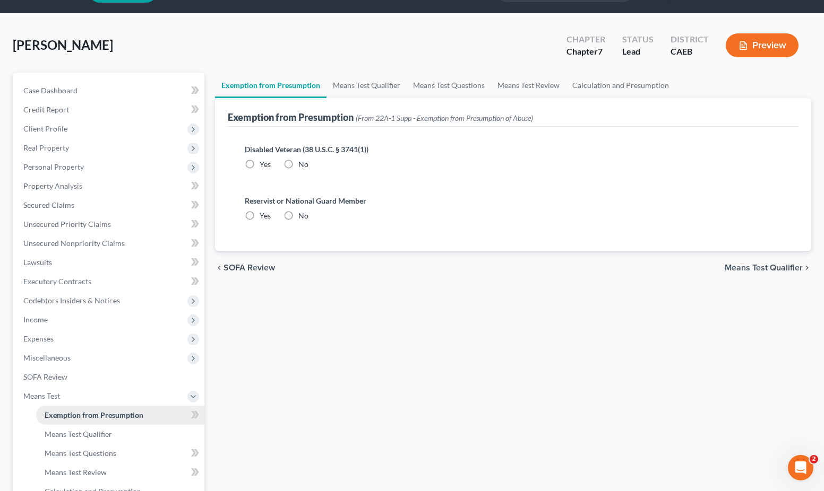
radio input "true"
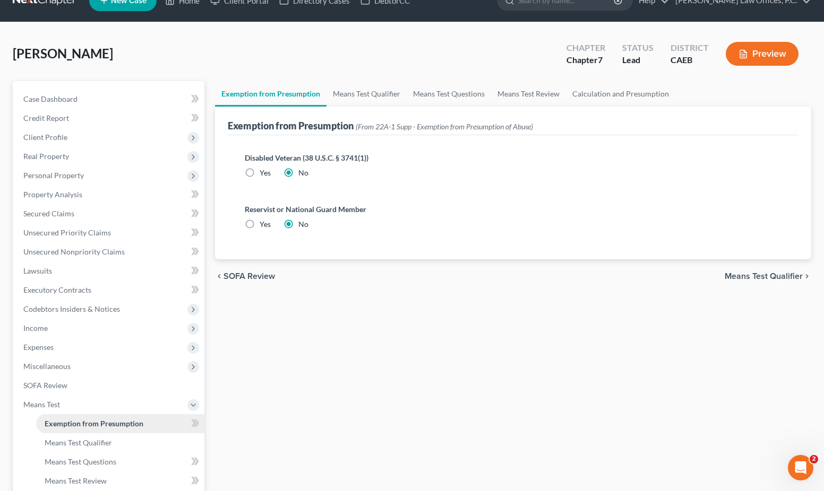
scroll to position [0, 0]
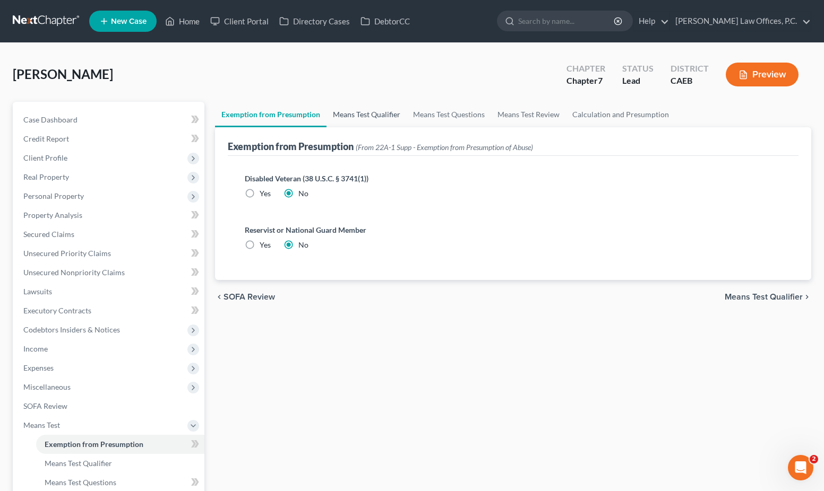
click at [367, 114] on link "Means Test Qualifier" at bounding box center [366, 114] width 80 height 25
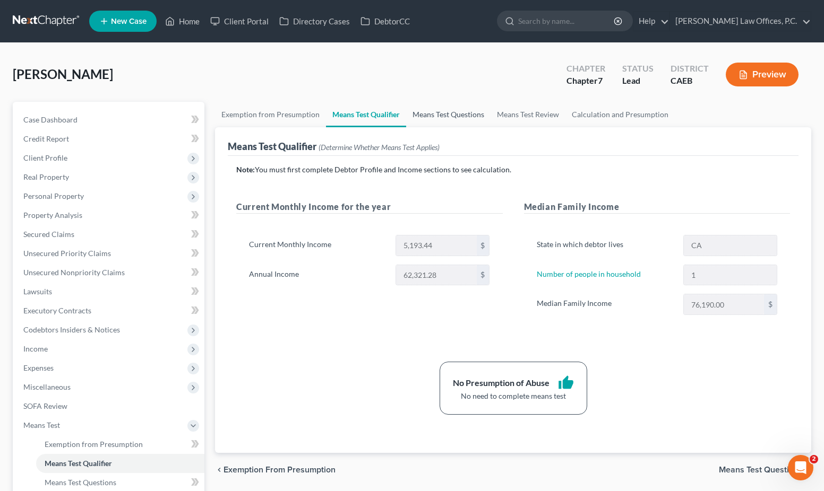
click at [445, 116] on link "Means Test Questions" at bounding box center [448, 114] width 84 height 25
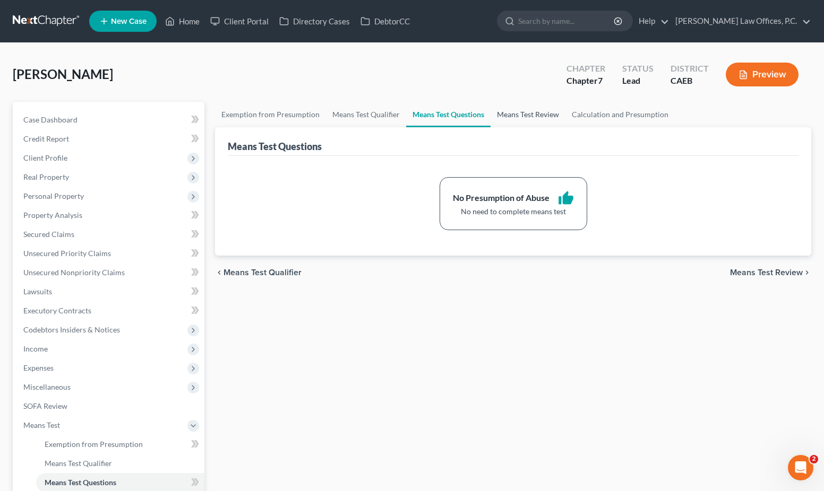
click at [494, 108] on link "Means Test Review" at bounding box center [527, 114] width 75 height 25
